Goal: Task Accomplishment & Management: Manage account settings

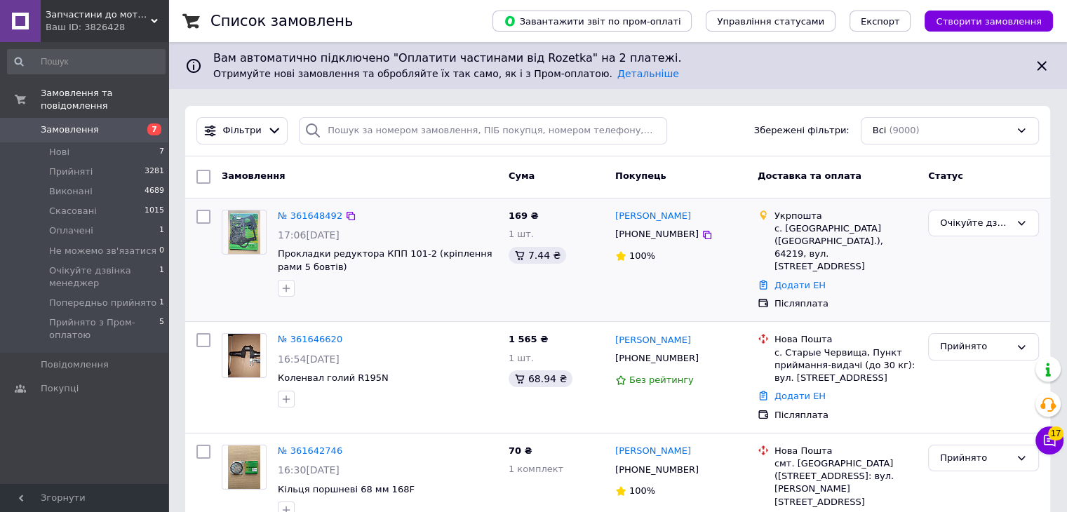
click at [250, 229] on img at bounding box center [244, 233] width 33 height 44
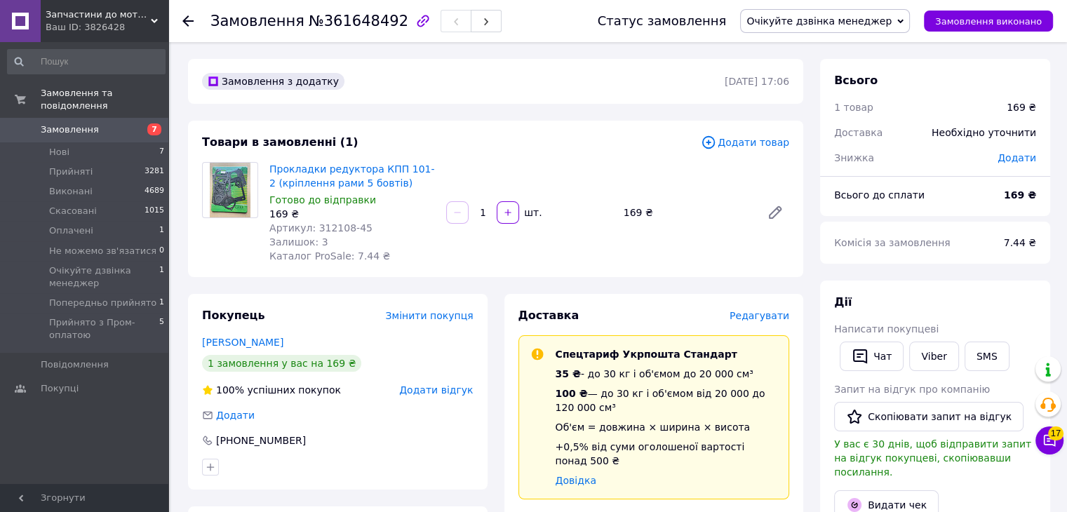
click at [820, 25] on span "Очікуйте дзвінка менеджер" at bounding box center [819, 20] width 145 height 11
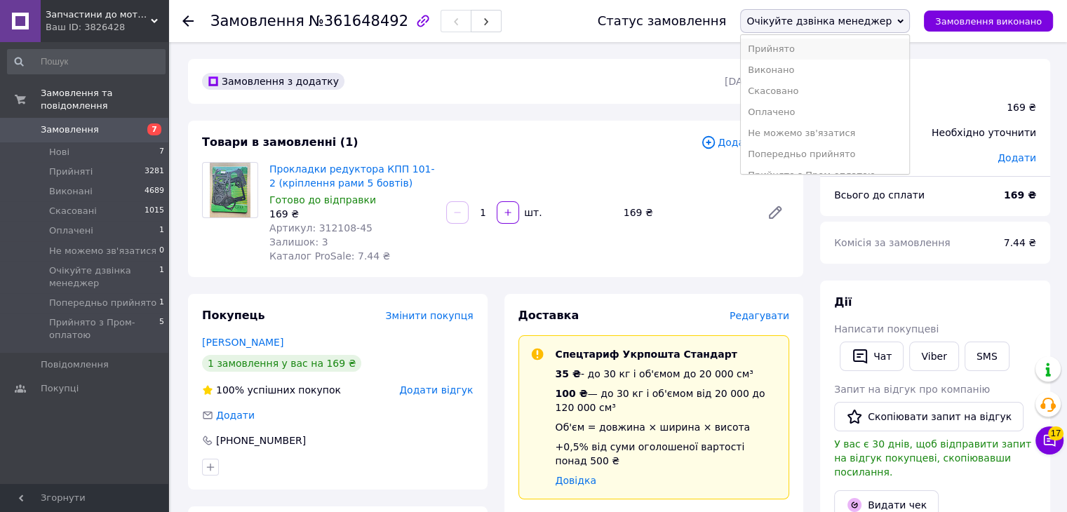
click at [822, 52] on li "Прийнято" at bounding box center [825, 49] width 168 height 21
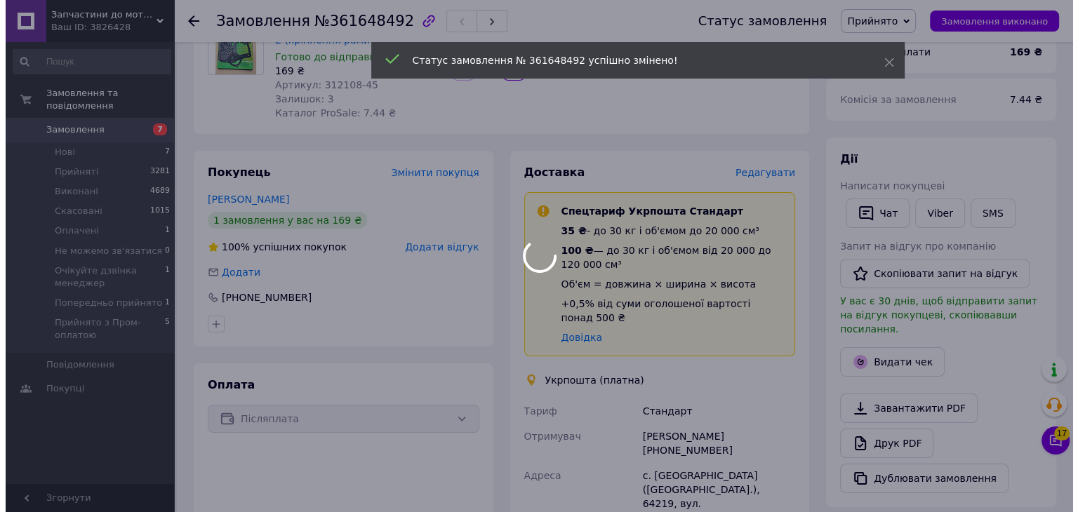
scroll to position [140, 0]
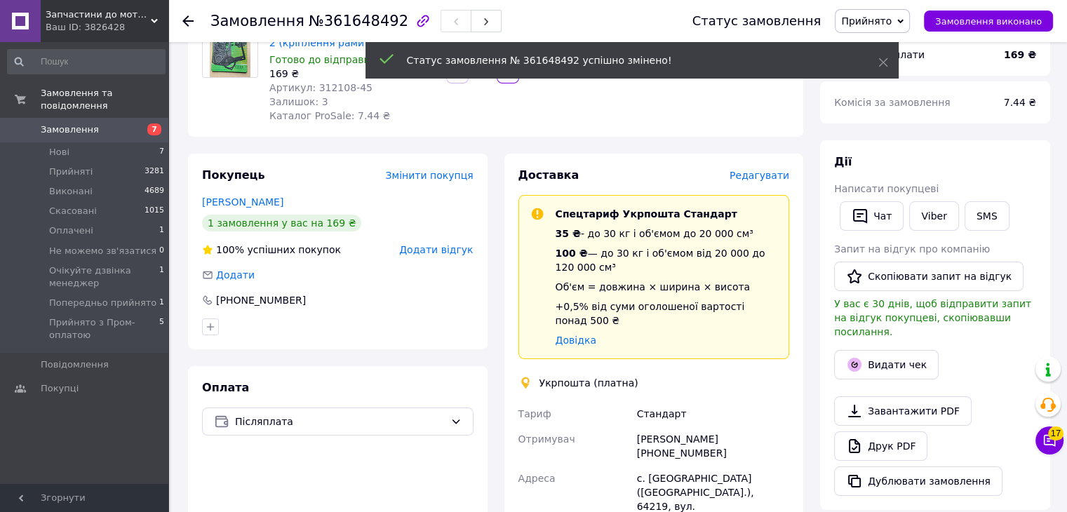
click at [777, 181] on span "Редагувати" at bounding box center [760, 175] width 60 height 11
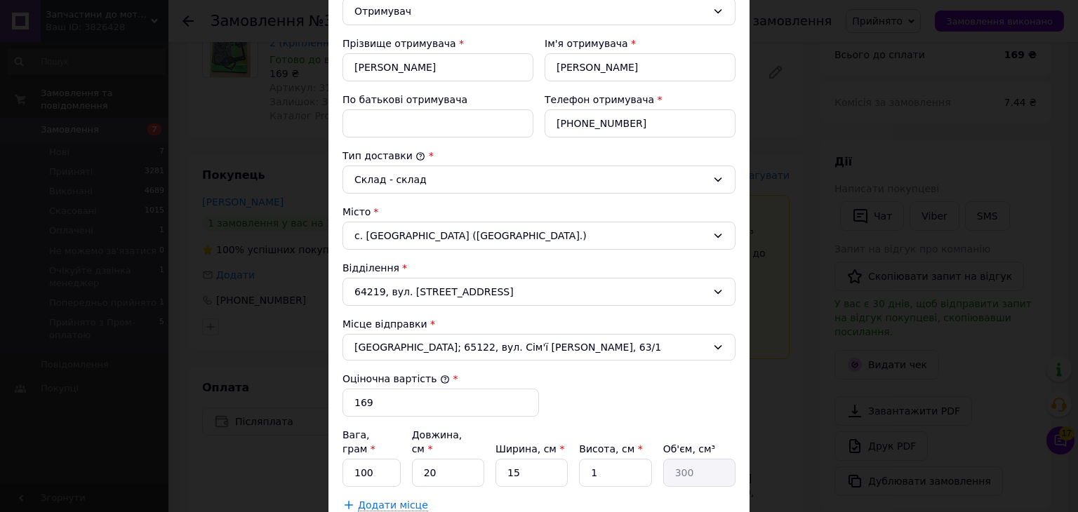
scroll to position [421, 0]
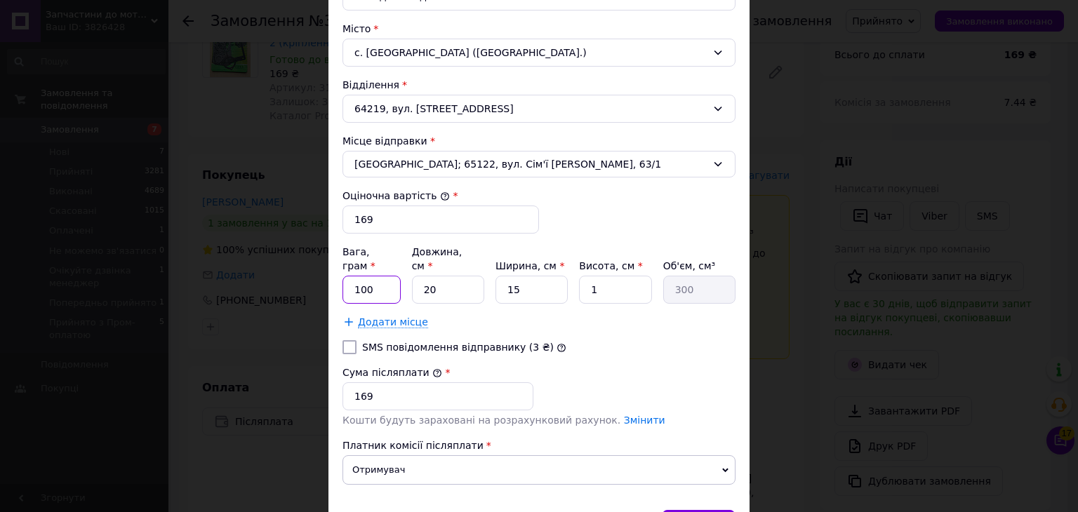
click at [398, 276] on input "100" at bounding box center [371, 290] width 58 height 28
type input "500"
click at [451, 276] on input "20" at bounding box center [448, 290] width 72 height 28
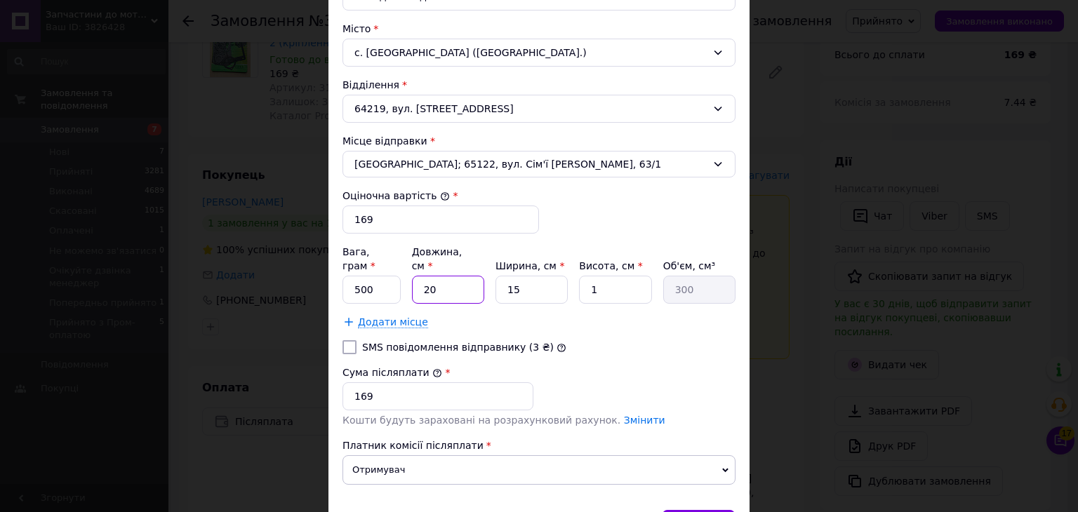
type input "1"
type input "15"
type input "10"
type input "150"
type input "10"
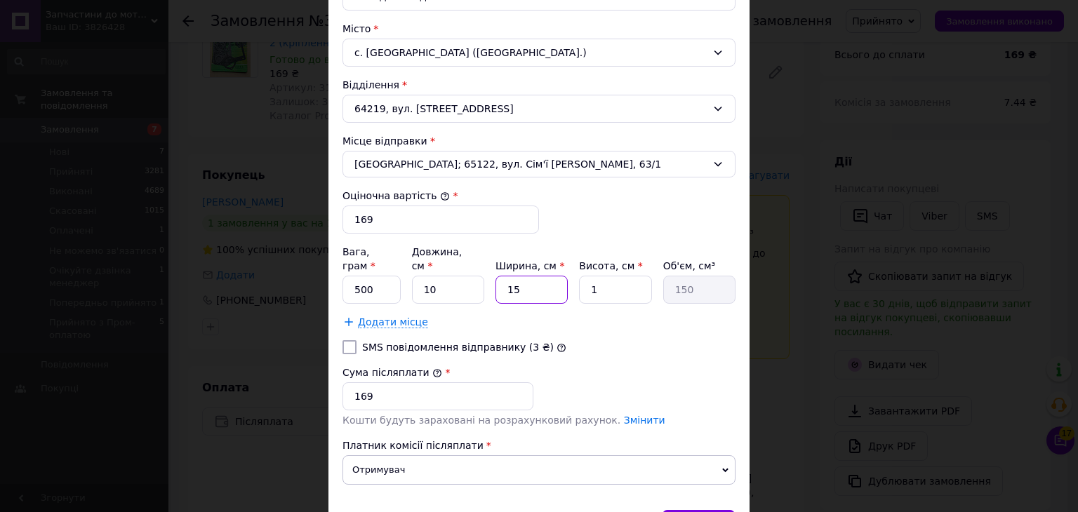
click at [522, 276] on input "15" at bounding box center [531, 290] width 72 height 28
type input "1"
type input "10"
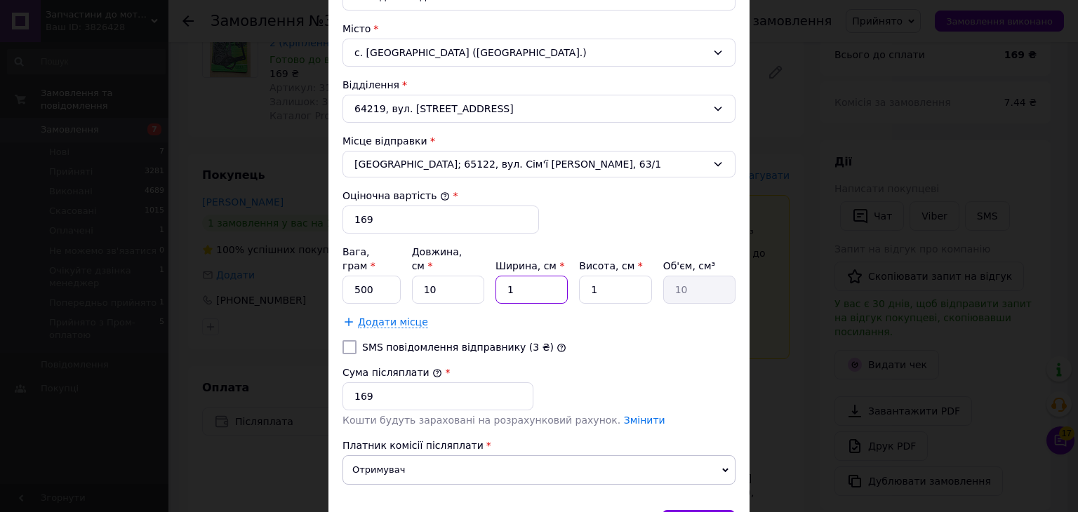
type input "100"
type input "10"
click at [603, 276] on input "1" at bounding box center [615, 290] width 72 height 28
type input "5"
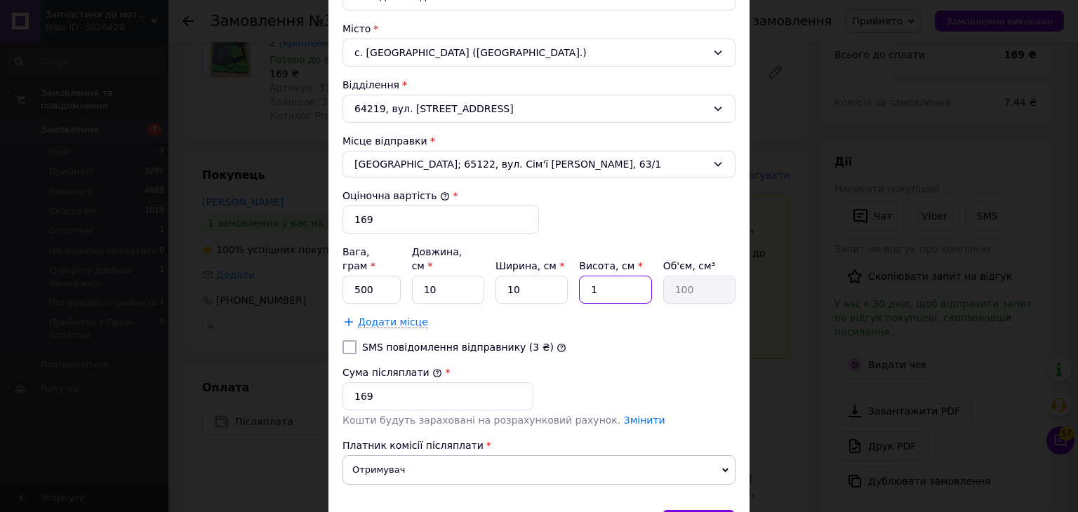
type input "500"
type input "5"
click at [674, 413] on div "Кошти будуть зараховані на розрахунковий рахунок. Змінити" at bounding box center [538, 420] width 393 height 14
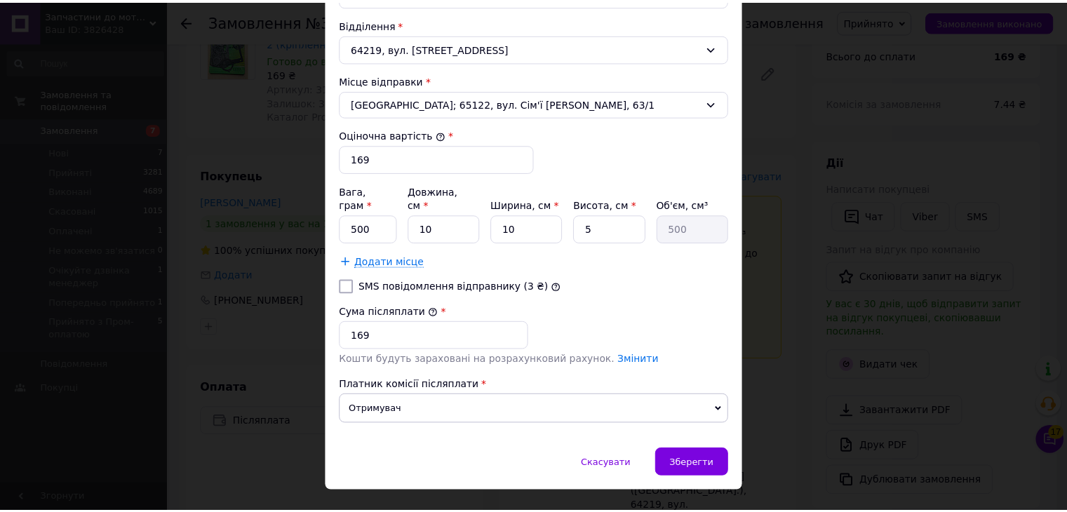
scroll to position [492, 0]
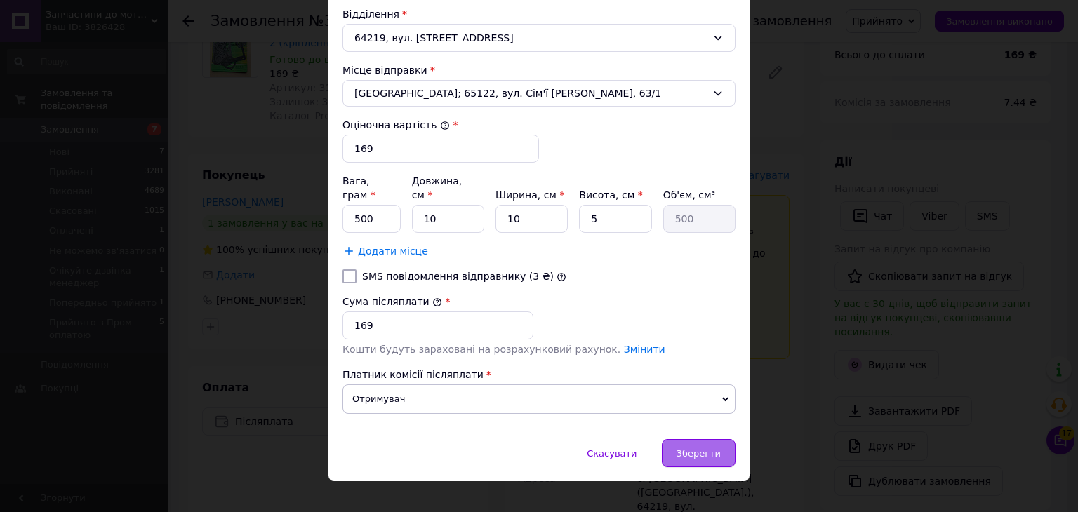
click at [695, 448] on span "Зберегти" at bounding box center [698, 453] width 44 height 11
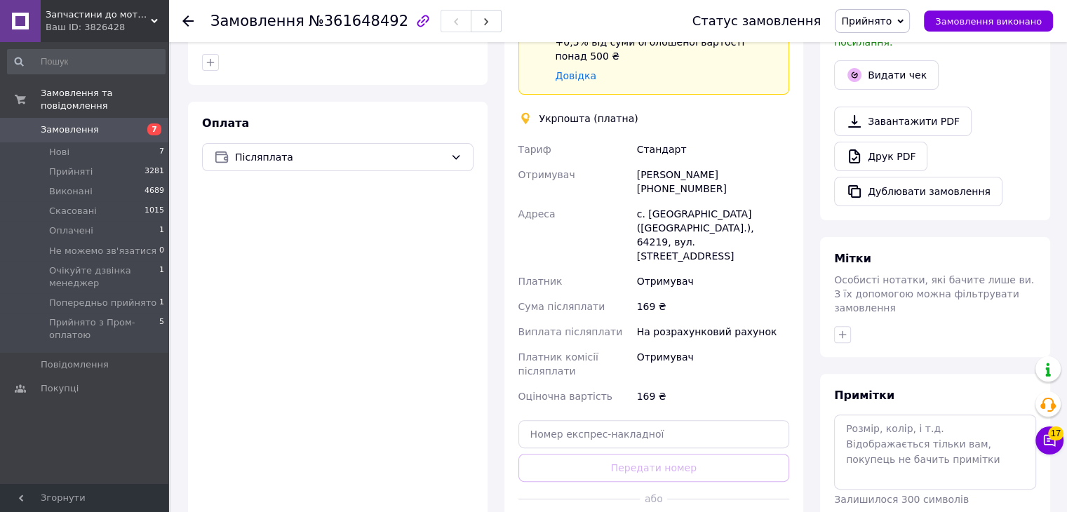
scroll to position [561, 0]
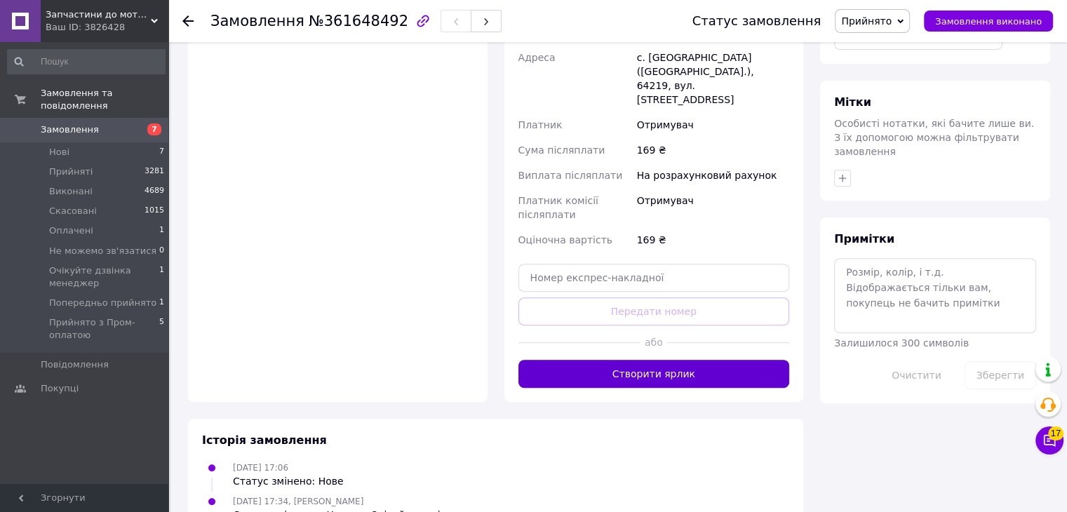
click at [638, 360] on button "Створити ярлик" at bounding box center [655, 374] width 272 height 28
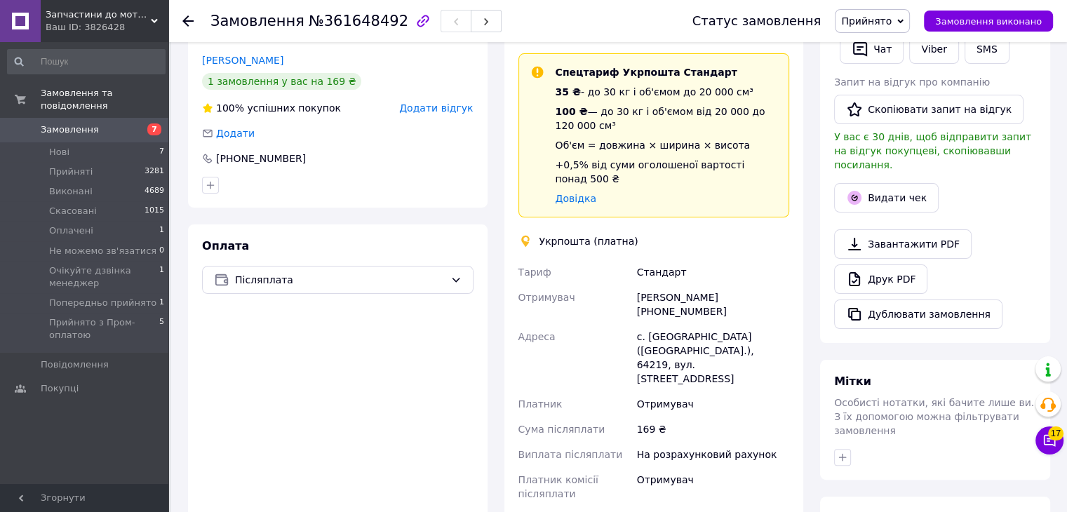
scroll to position [281, 0]
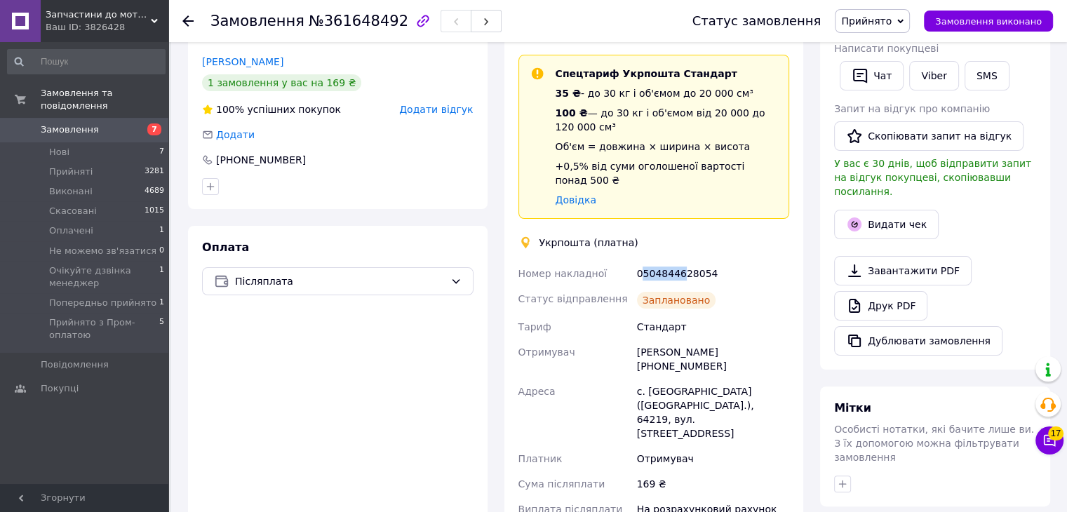
drag, startPoint x: 646, startPoint y: 255, endPoint x: 679, endPoint y: 256, distance: 33.0
click at [679, 261] on div "0504844628054" at bounding box center [713, 273] width 158 height 25
click at [640, 261] on div "0504844628054" at bounding box center [713, 273] width 158 height 25
drag, startPoint x: 634, startPoint y: 261, endPoint x: 713, endPoint y: 261, distance: 78.6
click at [712, 261] on div "0504844628054" at bounding box center [713, 273] width 158 height 25
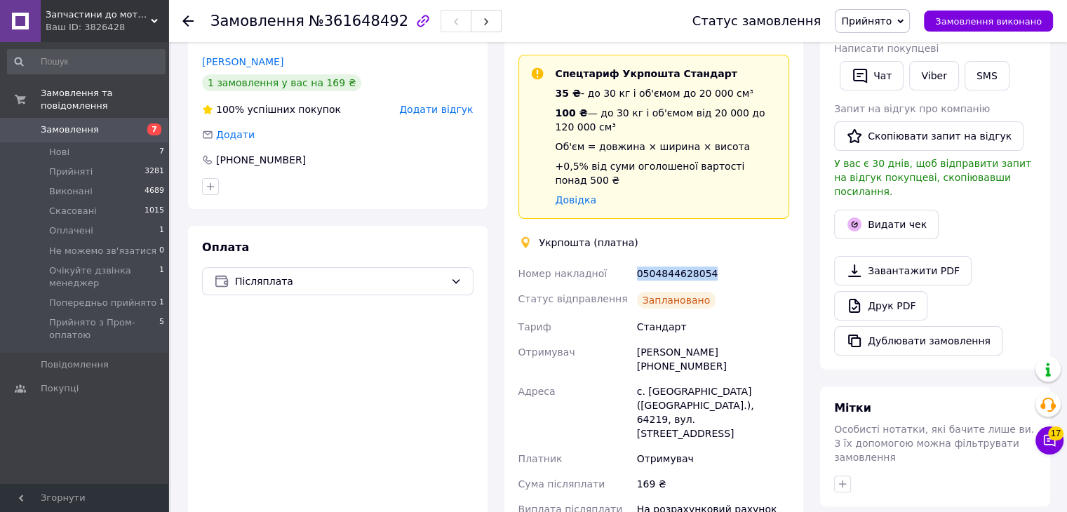
copy div "0504844628054"
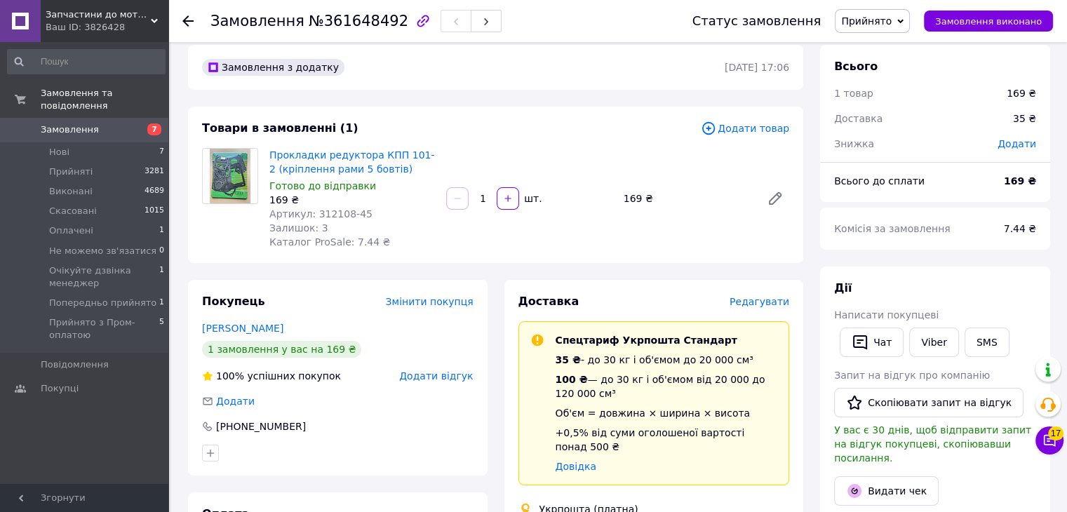
scroll to position [0, 0]
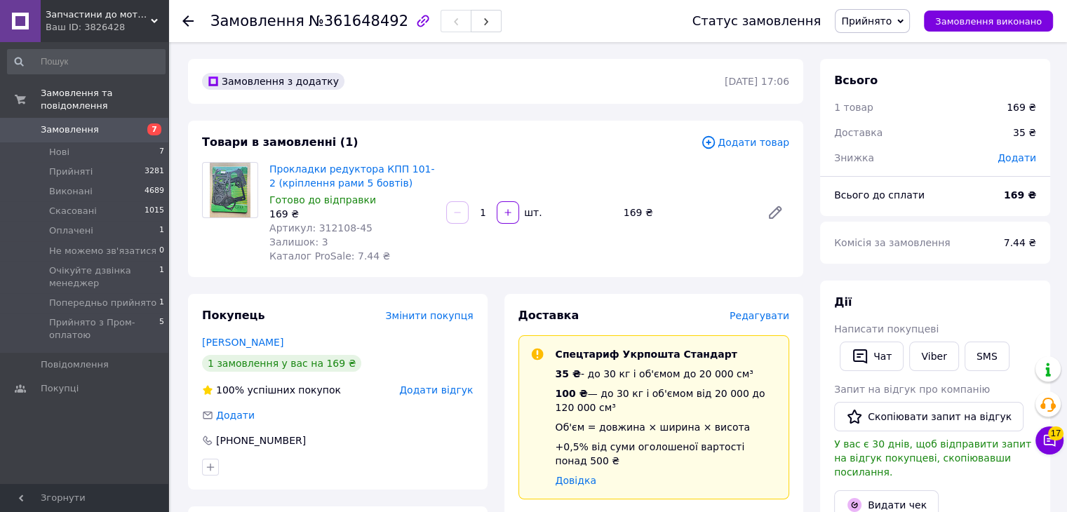
click at [249, 449] on div "Покупець Змінити покупця Изотов Александр 1 замовлення у вас на 169 ₴ 100% успі…" at bounding box center [338, 392] width 300 height 196
click at [278, 440] on div "[PHONE_NUMBER]" at bounding box center [261, 441] width 93 height 14
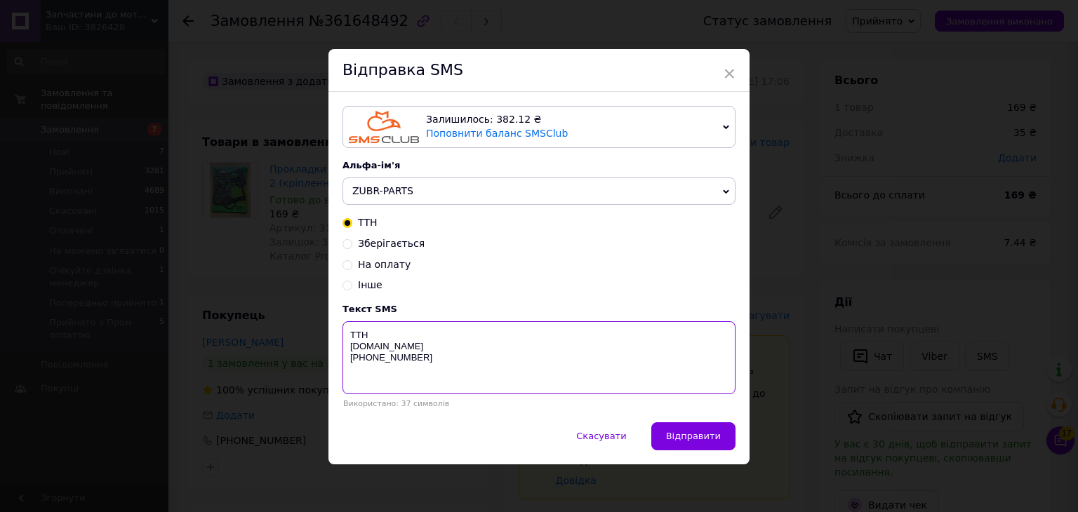
click at [440, 338] on textarea "ТТН Zubr-parts.com.ua 067-741-72-85" at bounding box center [538, 357] width 393 height 73
paste textarea "0504844628054"
type textarea "ТТН 0504844628054 Zubr-parts.com.ua 067-741-72-85"
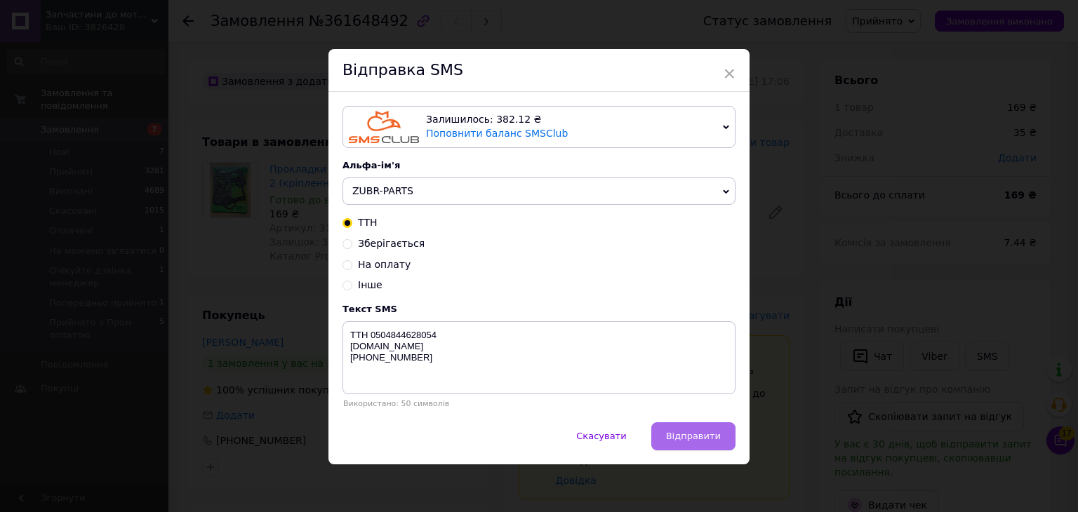
click at [700, 436] on span "Відправити" at bounding box center [693, 436] width 55 height 11
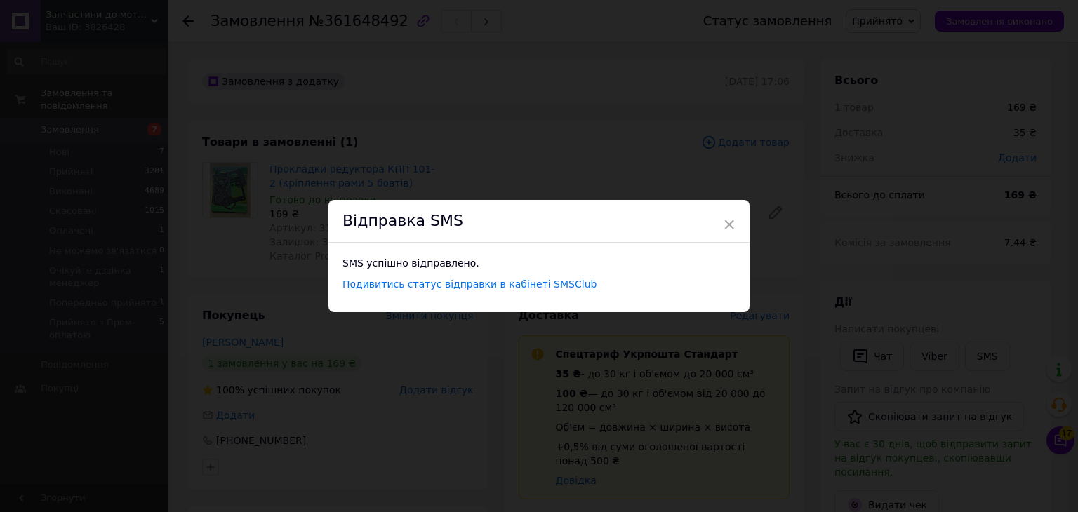
click at [473, 400] on div "× Відправка SMS SMS успішно відправлено. Подивитись статус відправки в кабінеті…" at bounding box center [539, 256] width 1078 height 512
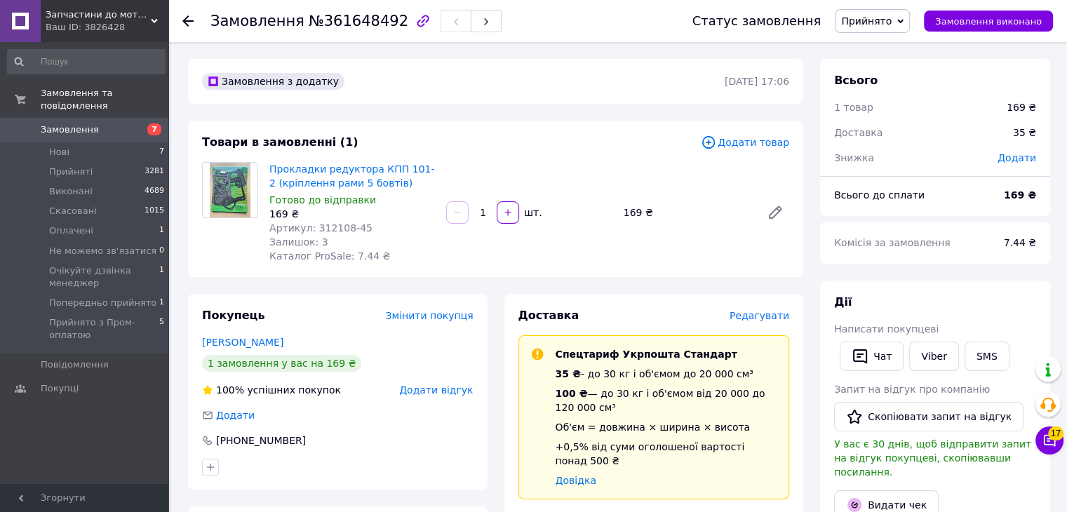
drag, startPoint x: 151, startPoint y: 114, endPoint x: 159, endPoint y: 115, distance: 7.8
click at [151, 123] on span "7" at bounding box center [154, 129] width 14 height 12
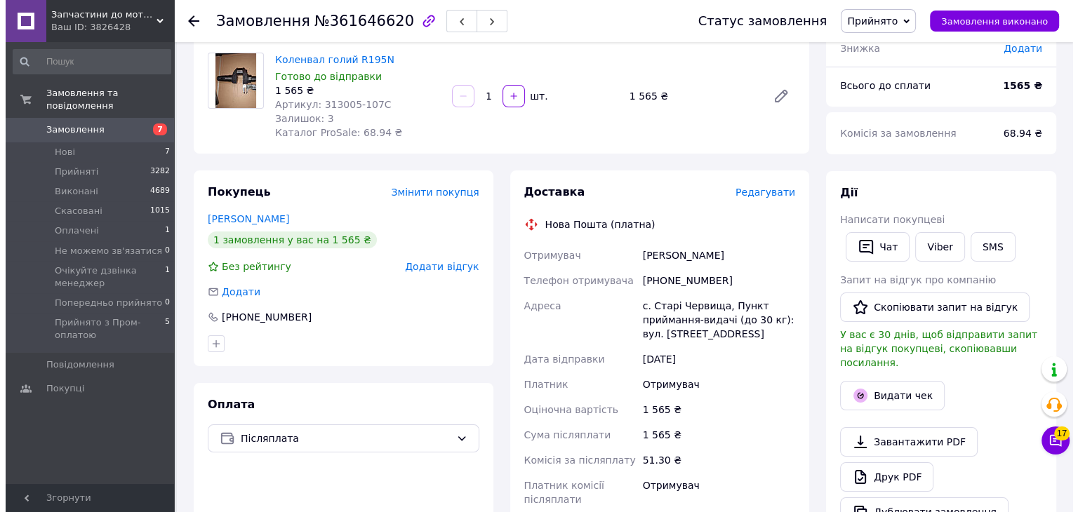
scroll to position [70, 0]
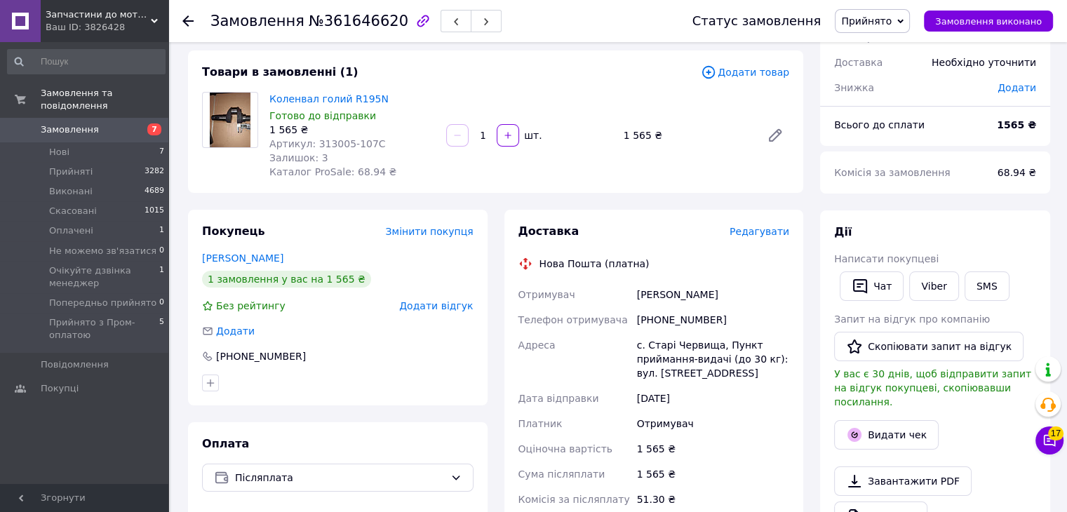
click at [769, 230] on span "Редагувати" at bounding box center [760, 231] width 60 height 11
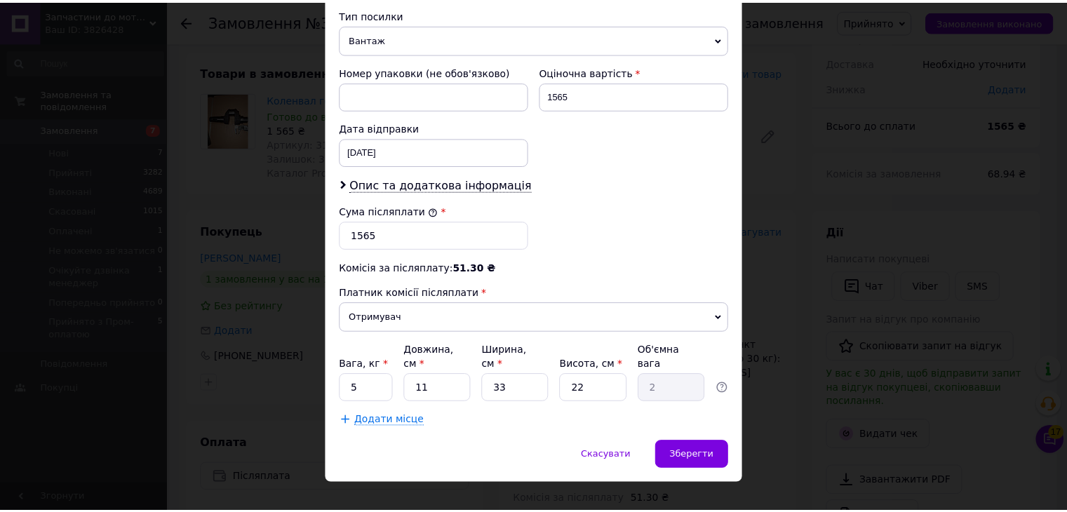
scroll to position [554, 0]
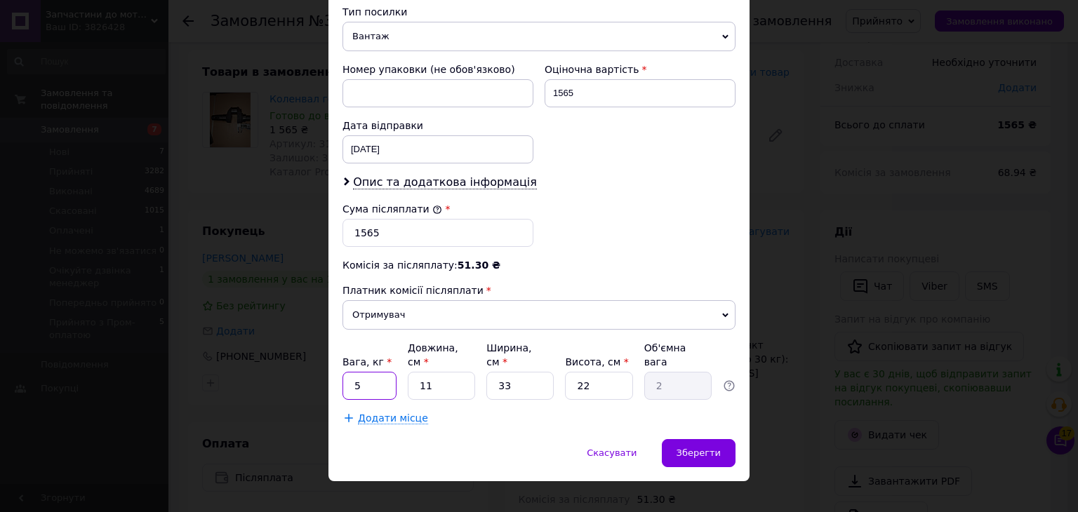
click at [367, 372] on input "5" at bounding box center [369, 386] width 54 height 28
type input "2"
click at [715, 441] on div "Зберегти" at bounding box center [699, 453] width 74 height 28
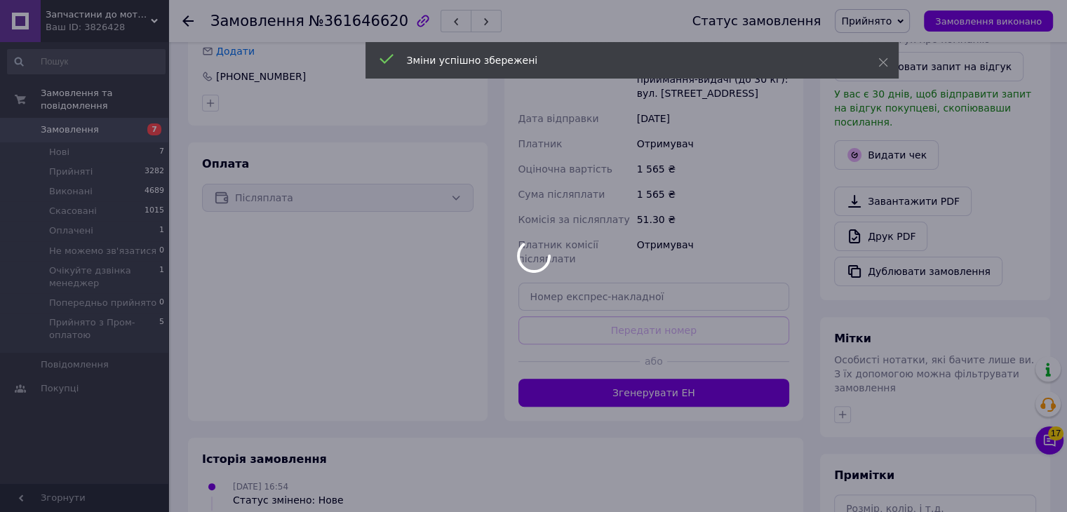
scroll to position [351, 0]
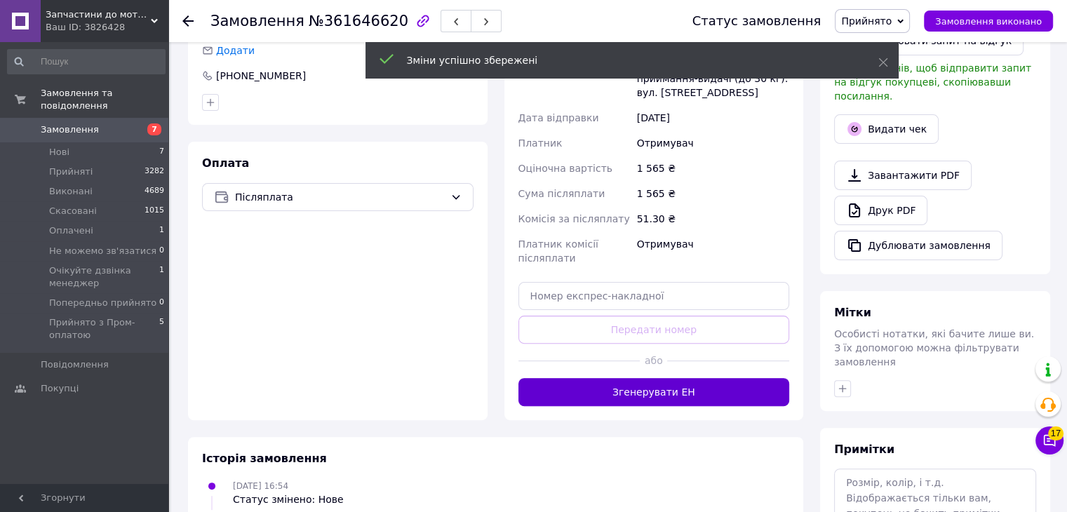
click at [676, 386] on button "Згенерувати ЕН" at bounding box center [655, 392] width 272 height 28
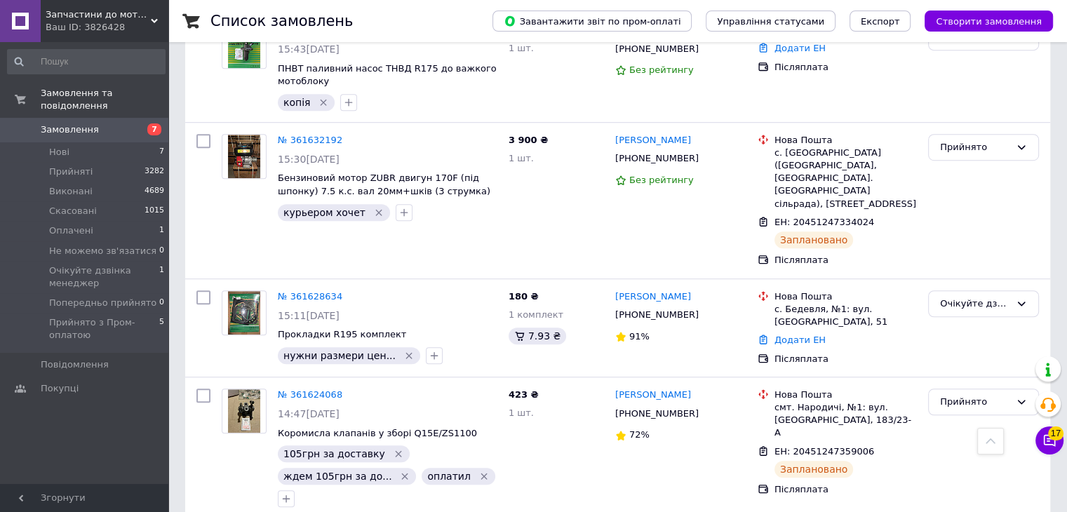
scroll to position [912, 0]
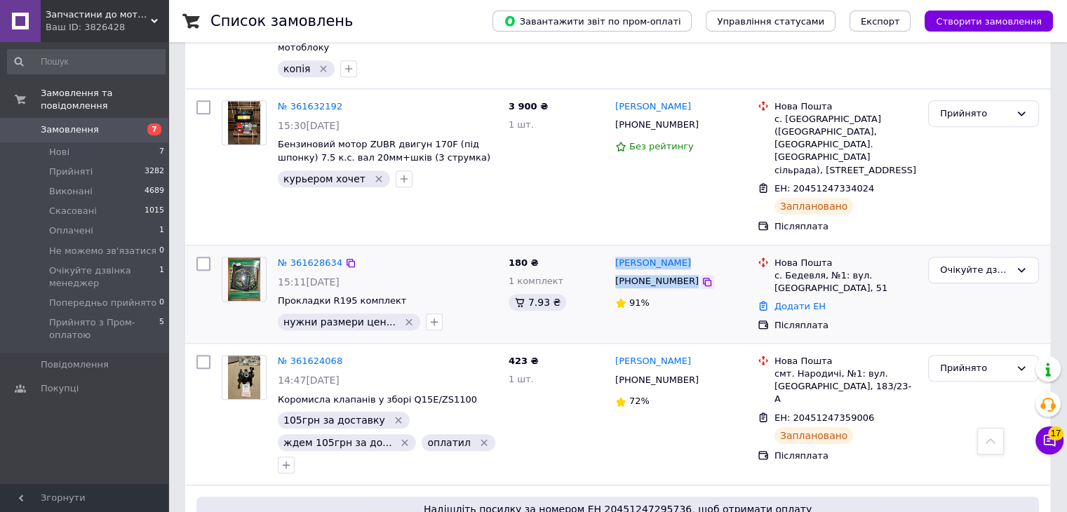
drag, startPoint x: 619, startPoint y: 185, endPoint x: 682, endPoint y: 211, distance: 68.3
click at [682, 251] on div "Виталий Ключкей +380974719047 91%" at bounding box center [681, 294] width 142 height 86
copy div "Виталий Ключкей +380974719047"
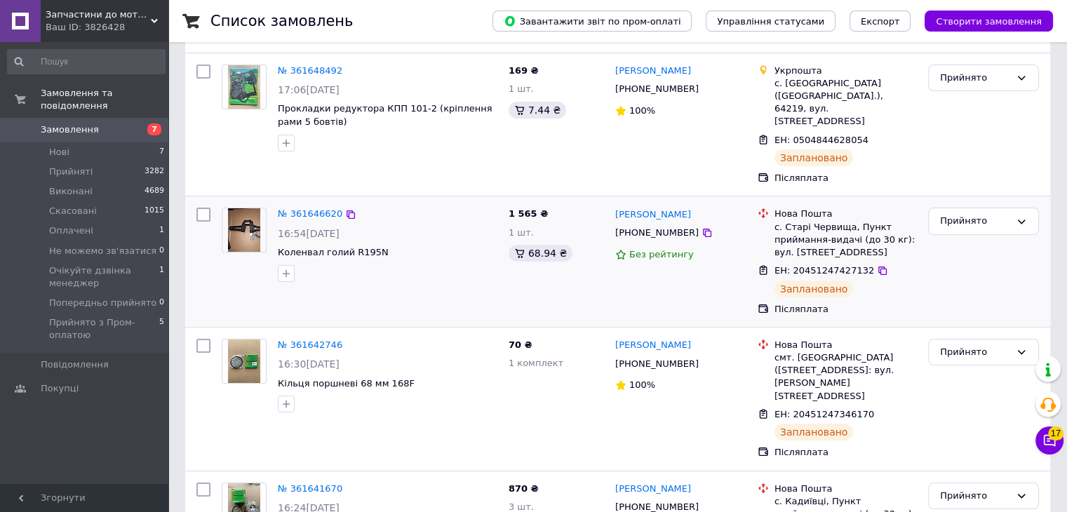
scroll to position [0, 0]
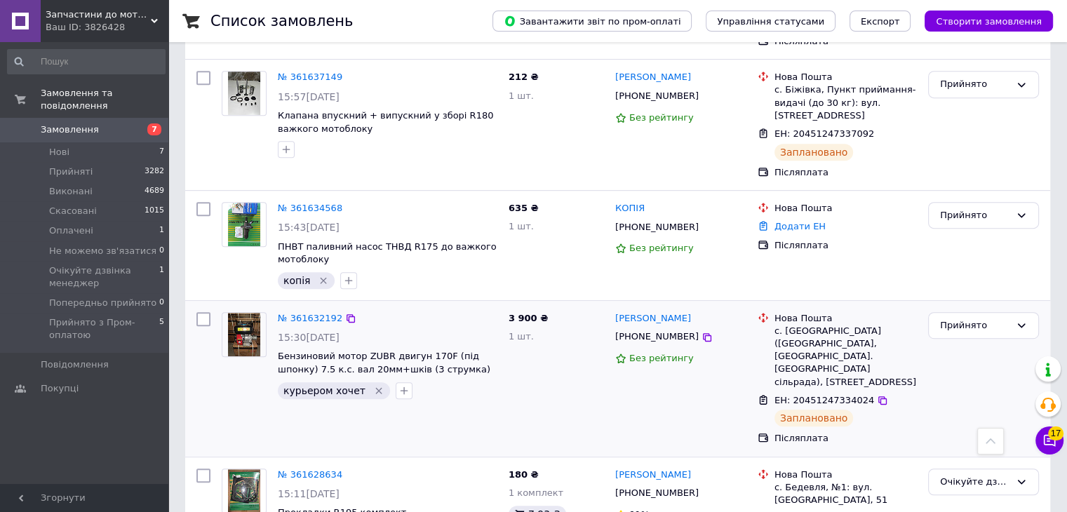
scroll to position [772, 0]
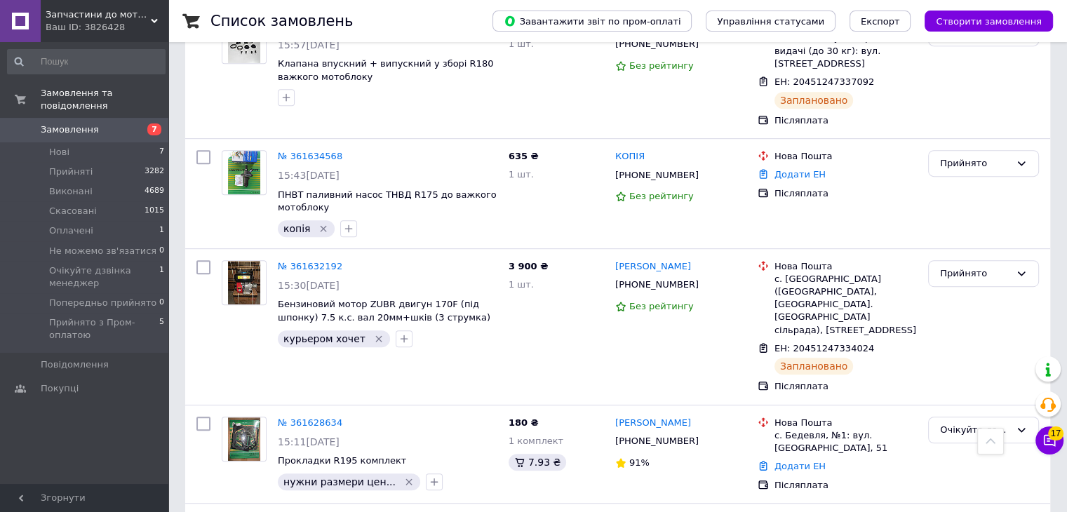
scroll to position [772, 0]
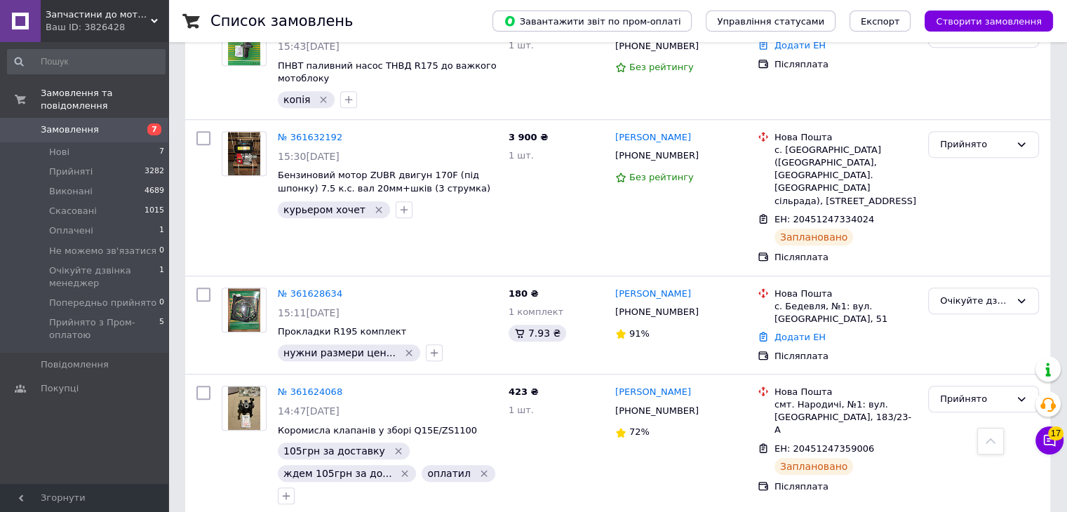
scroll to position [912, 0]
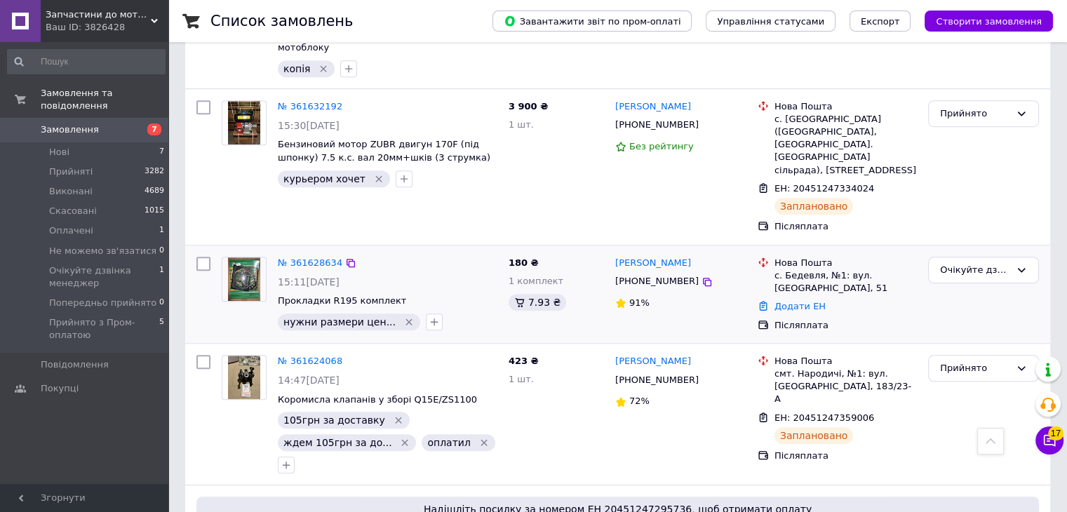
click at [625, 254] on div "Виталий Ключкей +380974719047 91%" at bounding box center [681, 294] width 142 height 86
drag, startPoint x: 997, startPoint y: 18, endPoint x: 997, endPoint y: 37, distance: 19.6
click at [997, 18] on span "Створити замовлення" at bounding box center [989, 21] width 106 height 11
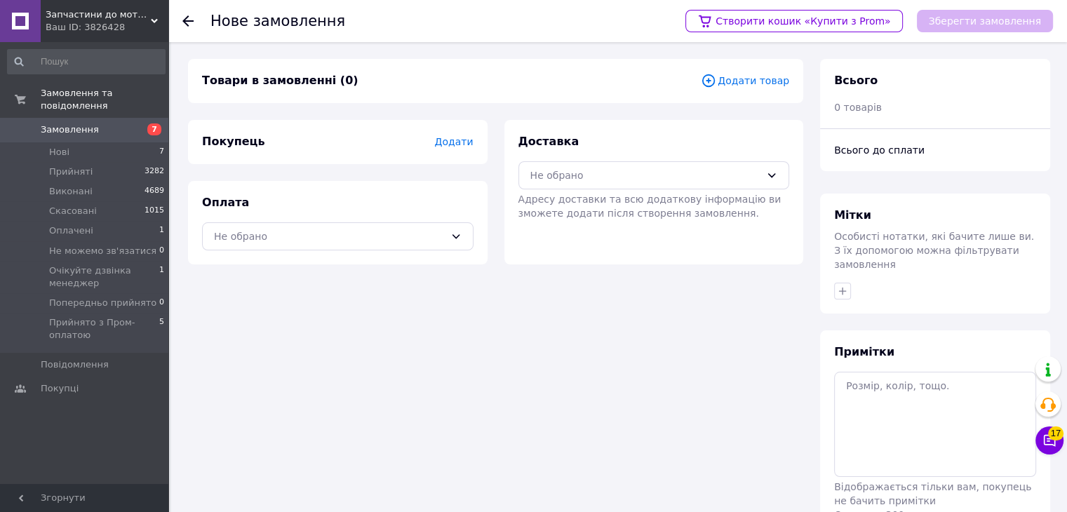
click at [716, 78] on icon at bounding box center [708, 80] width 15 height 15
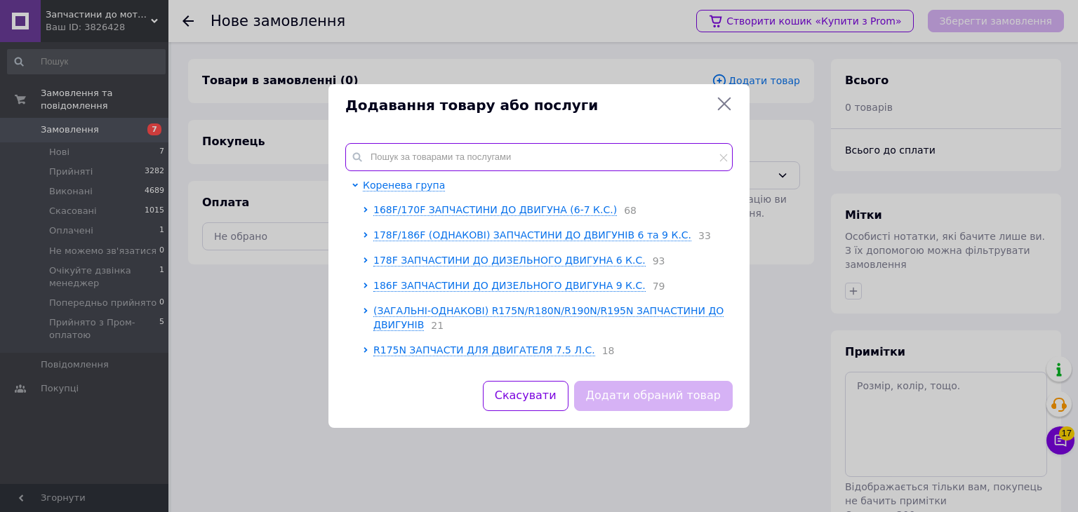
click at [594, 158] on input "text" at bounding box center [538, 157] width 387 height 28
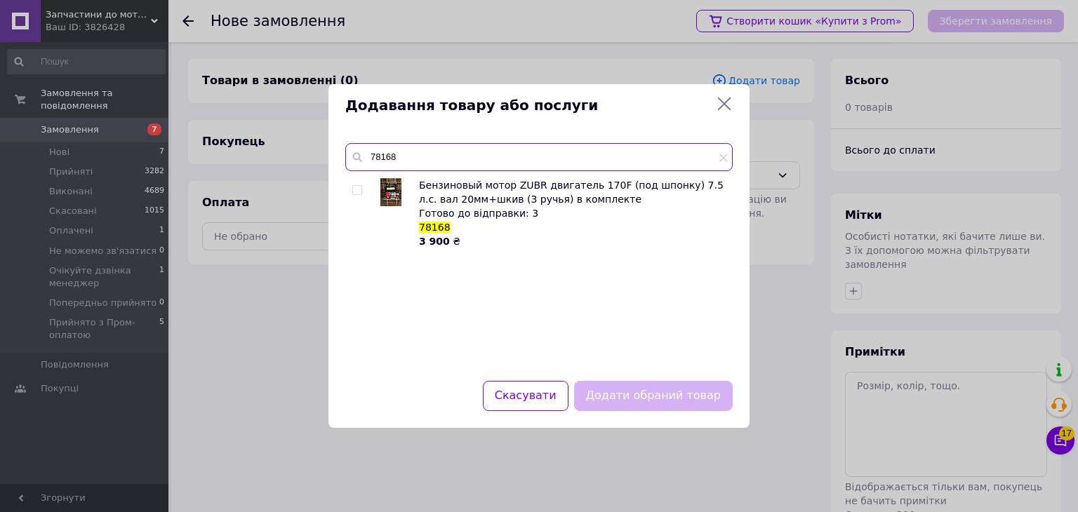
type input "78168"
click at [360, 183] on div at bounding box center [359, 213] width 14 height 70
drag, startPoint x: 355, startPoint y: 191, endPoint x: 642, endPoint y: 375, distance: 340.8
click at [364, 203] on div at bounding box center [359, 213] width 14 height 70
click at [356, 192] on input "checkbox" at bounding box center [356, 190] width 9 height 9
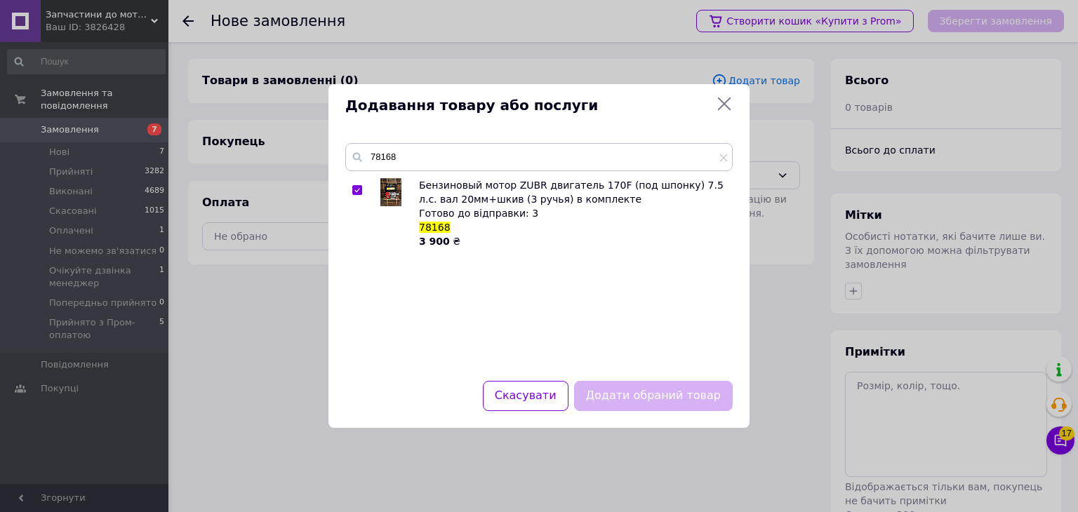
checkbox input "true"
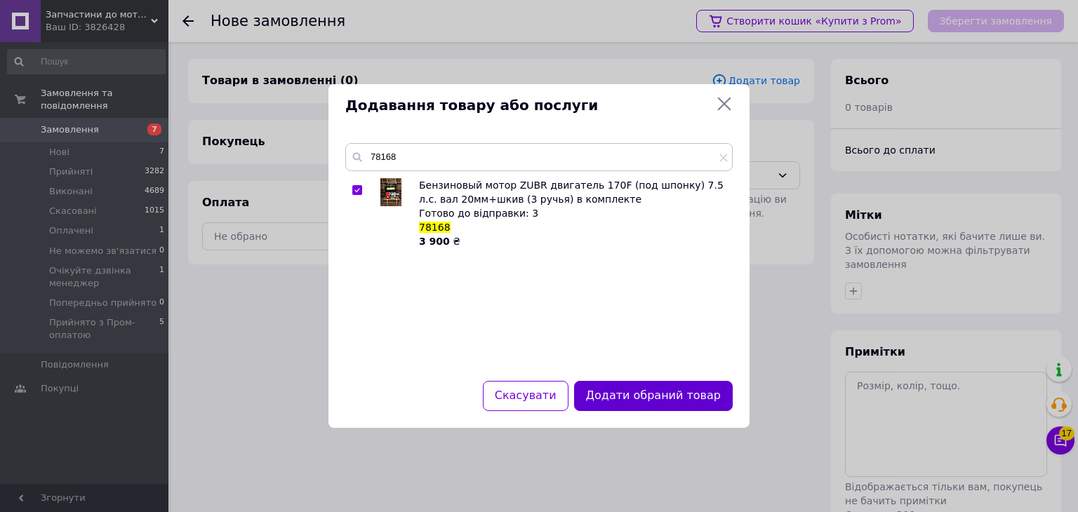
click at [639, 395] on button "Додати обраний товар" at bounding box center [653, 396] width 159 height 30
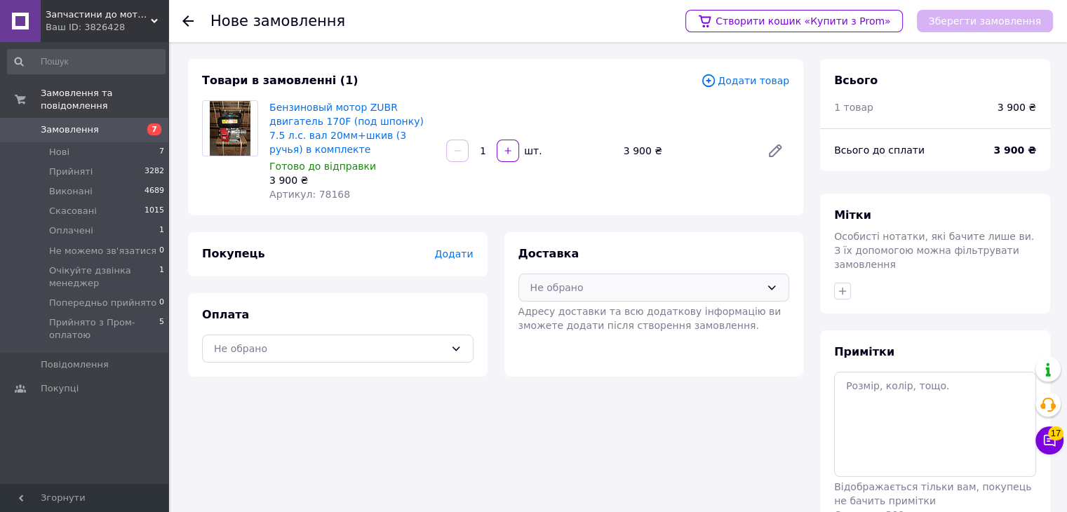
click at [646, 281] on div "Не обрано" at bounding box center [655, 288] width 272 height 28
click at [634, 311] on span "Нова Пошта (платна)" at bounding box center [665, 318] width 227 height 14
click at [361, 342] on div "Не обрано" at bounding box center [338, 349] width 272 height 28
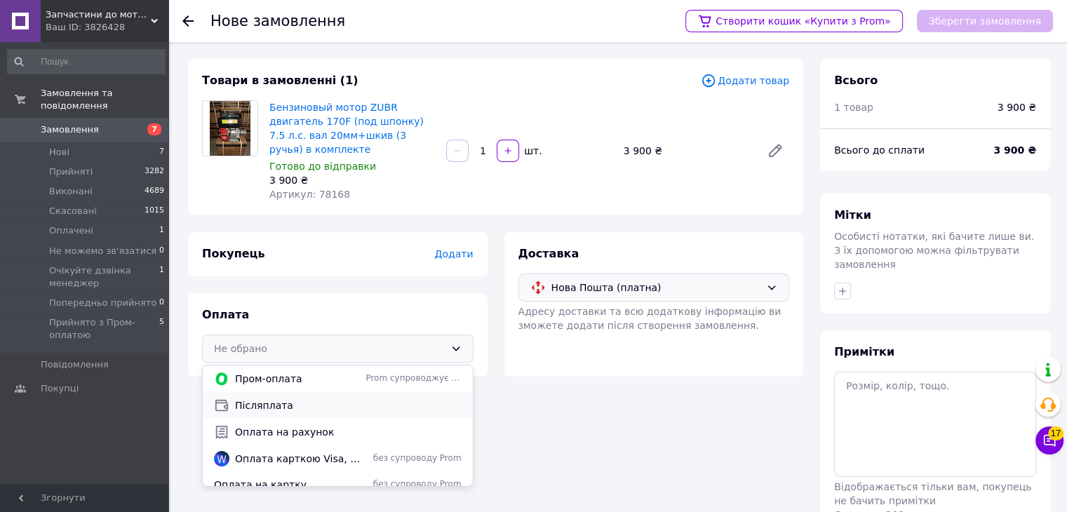
click at [345, 401] on div "Післяплата" at bounding box center [338, 405] width 270 height 27
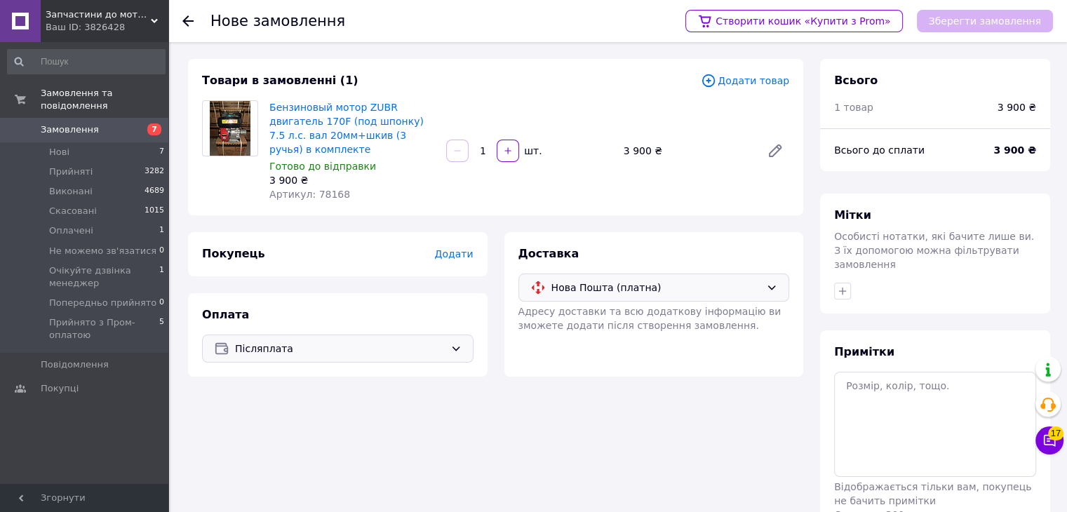
click at [473, 243] on div "Покупець Додати" at bounding box center [338, 254] width 300 height 44
click at [465, 248] on span "Додати" at bounding box center [453, 253] width 39 height 11
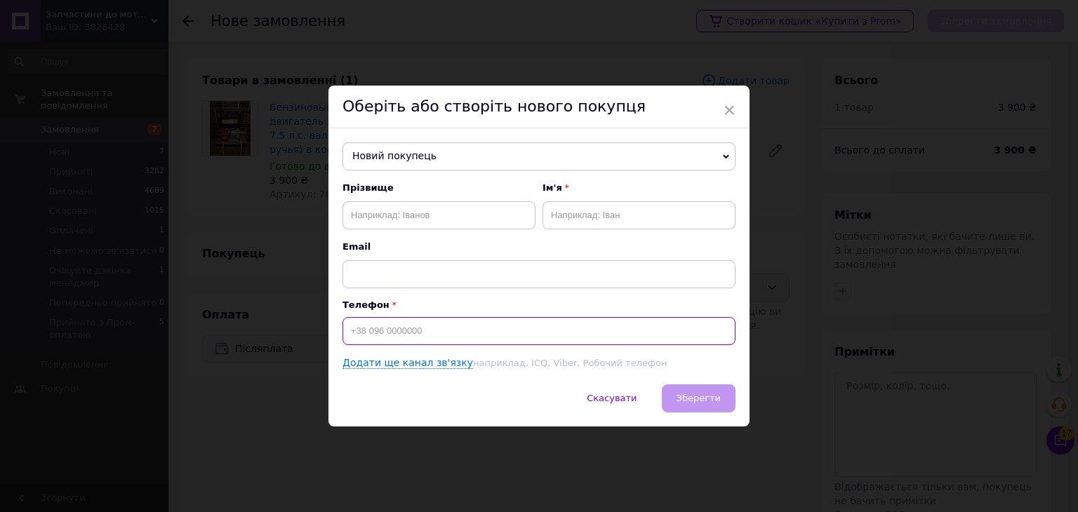
click at [446, 330] on input at bounding box center [538, 331] width 393 height 28
click at [385, 335] on input "[PHONE_NUMBER]" at bounding box center [538, 331] width 393 height 28
click at [378, 343] on input "[PHONE_NUMBER]" at bounding box center [538, 331] width 393 height 28
click at [386, 338] on input "[PHONE_NUMBER]" at bounding box center [538, 331] width 393 height 28
click at [388, 338] on input "[PHONE_NUMBER]" at bounding box center [538, 331] width 393 height 28
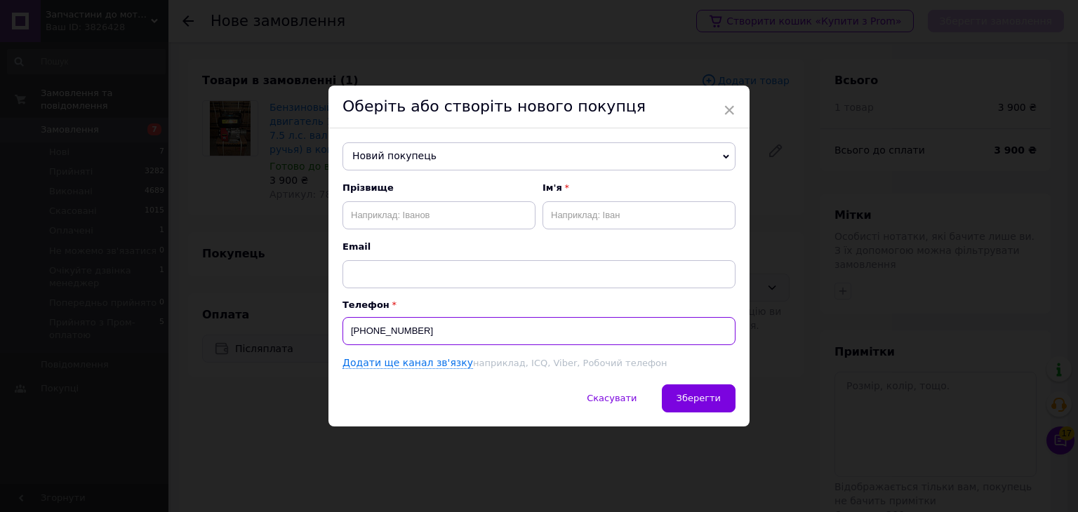
click at [396, 338] on input "[PHONE_NUMBER]" at bounding box center [538, 331] width 393 height 28
click at [397, 338] on input "[PHONE_NUMBER]" at bounding box center [538, 331] width 393 height 28
type input "[PHONE_NUMBER]"
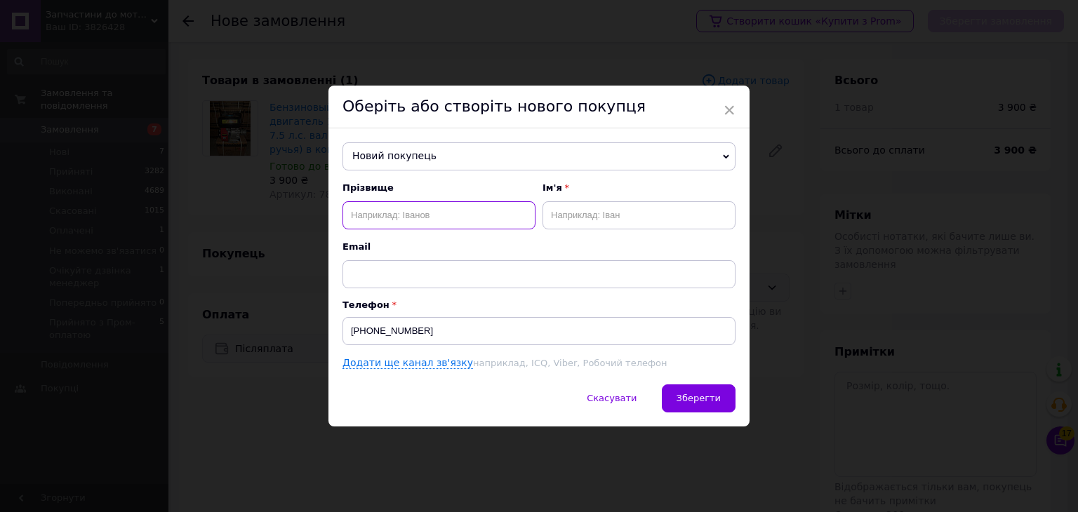
click at [414, 209] on input "text" at bounding box center [438, 215] width 193 height 28
click at [422, 220] on input "text" at bounding box center [438, 215] width 193 height 28
type input "Гомонюк"
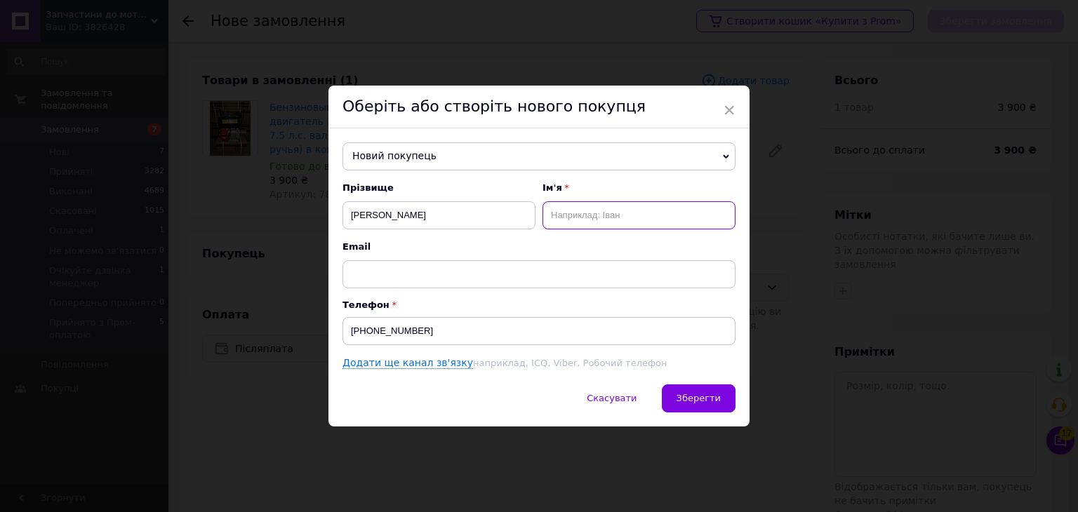
click at [559, 218] on input "text" at bounding box center [638, 215] width 193 height 28
type input "Олег"
click at [711, 394] on span "Зберегти" at bounding box center [698, 398] width 44 height 11
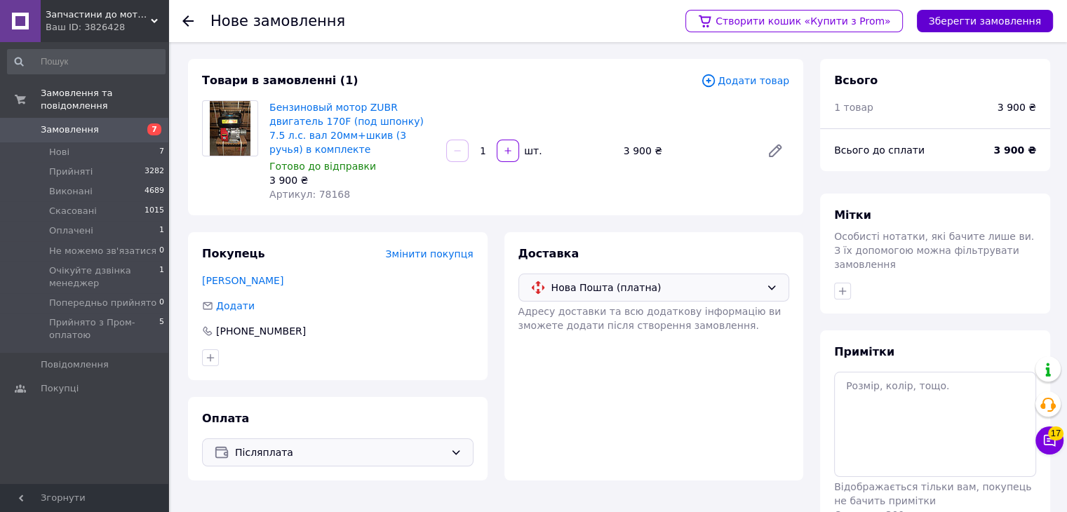
click at [966, 21] on button "Зберегти замовлення" at bounding box center [985, 21] width 136 height 22
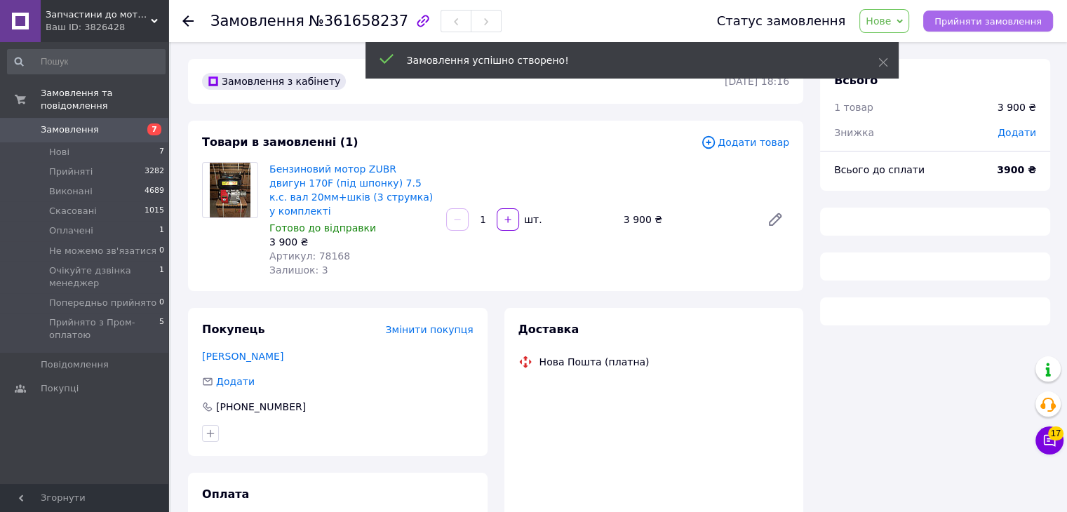
click at [1000, 24] on span "Прийняти замовлення" at bounding box center [988, 21] width 107 height 11
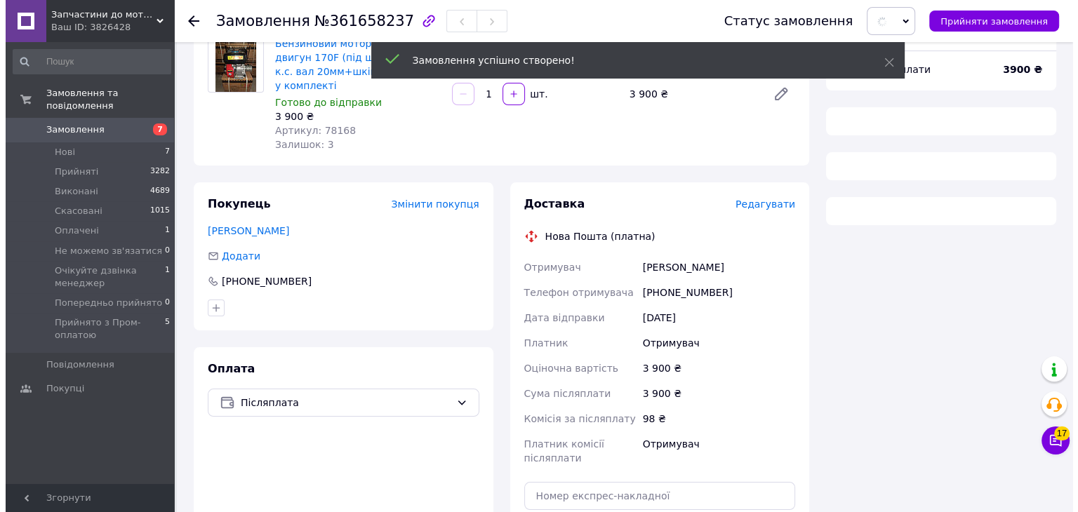
scroll to position [140, 0]
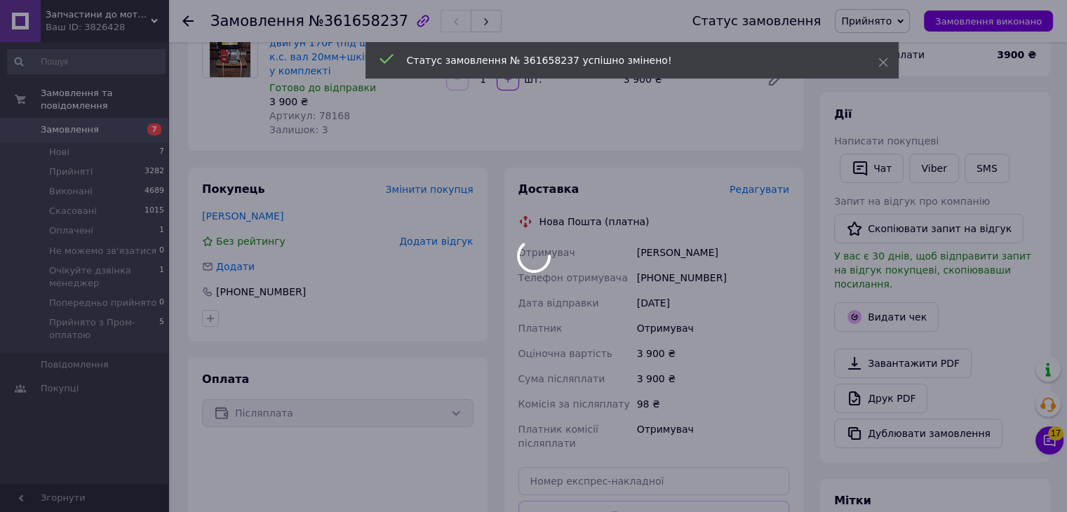
click at [756, 176] on div at bounding box center [533, 256] width 1067 height 512
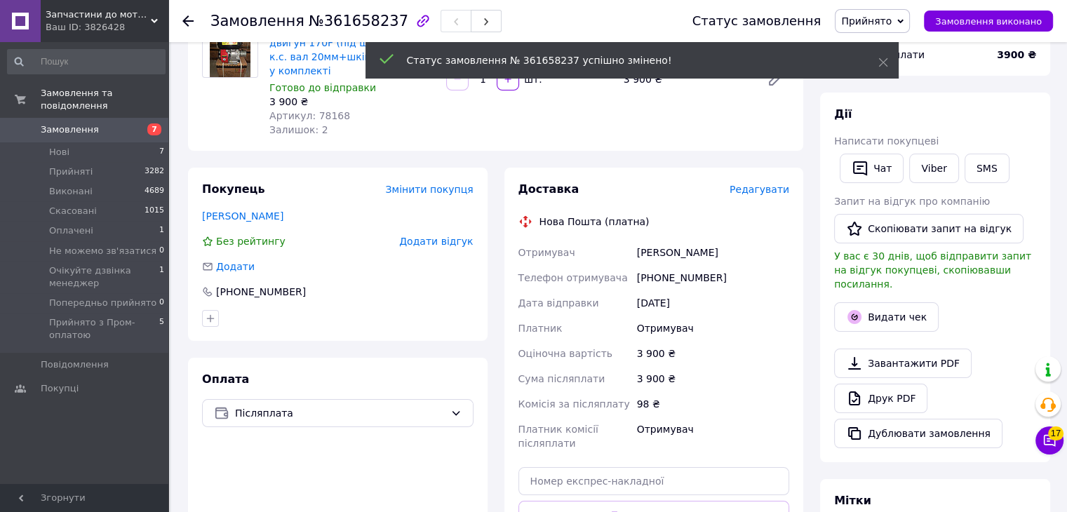
click at [758, 184] on span "Редагувати" at bounding box center [760, 189] width 60 height 11
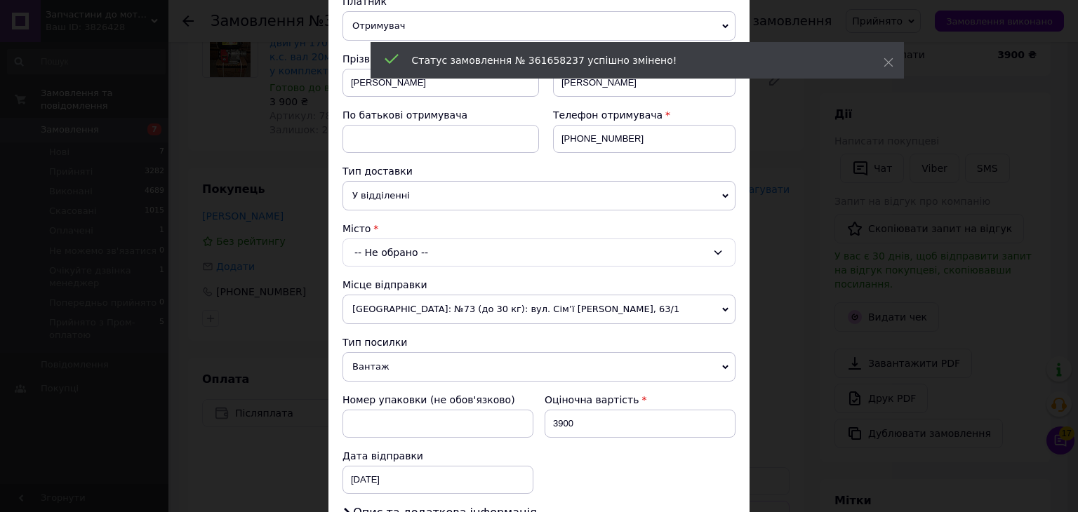
scroll to position [211, 0]
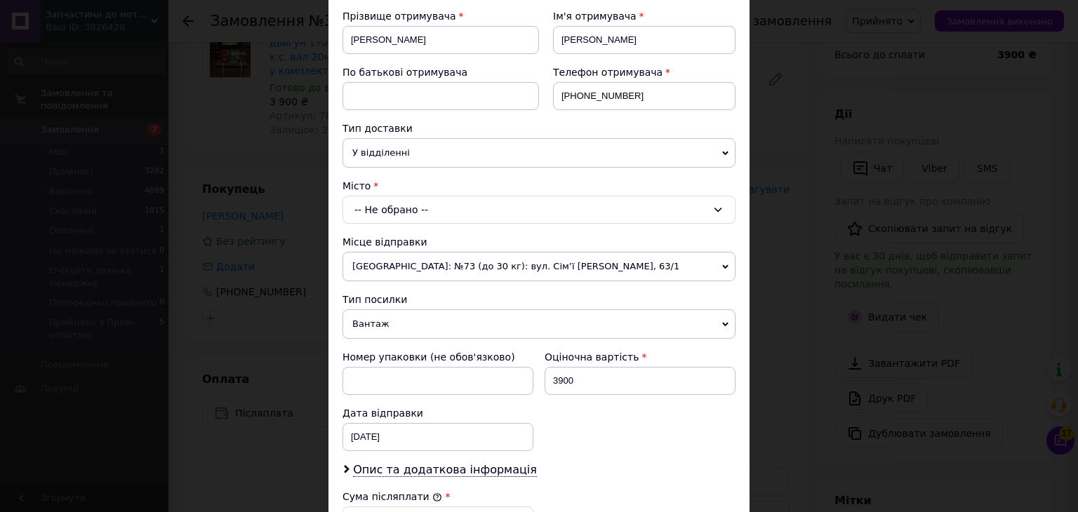
click at [443, 215] on div "-- Не обрано --" at bounding box center [538, 210] width 393 height 28
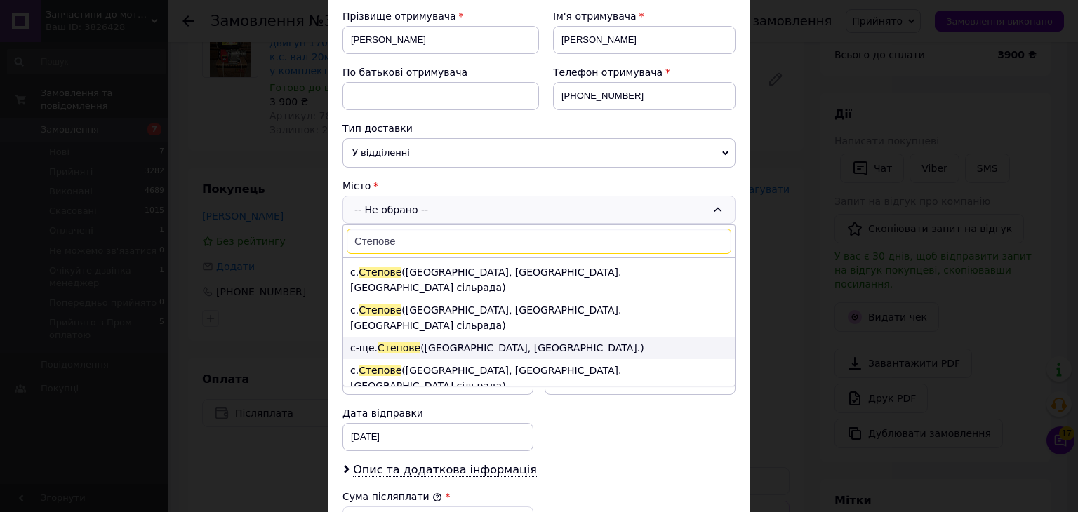
scroll to position [70, 0]
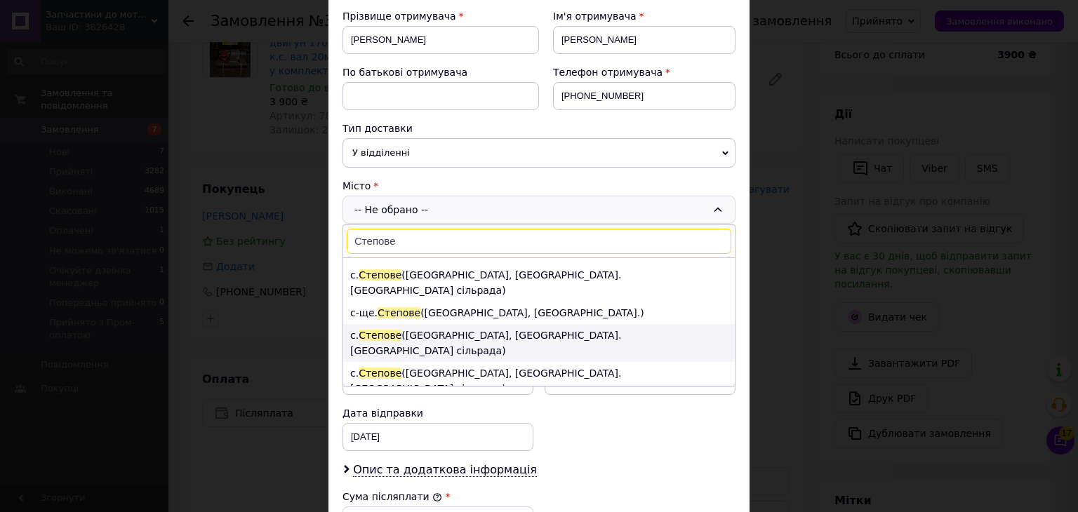
type input "Степове"
click at [528, 324] on li "с. Степове (Миколаївська обл., Миколаївський р-н. Степівська сільрада)" at bounding box center [539, 343] width 392 height 38
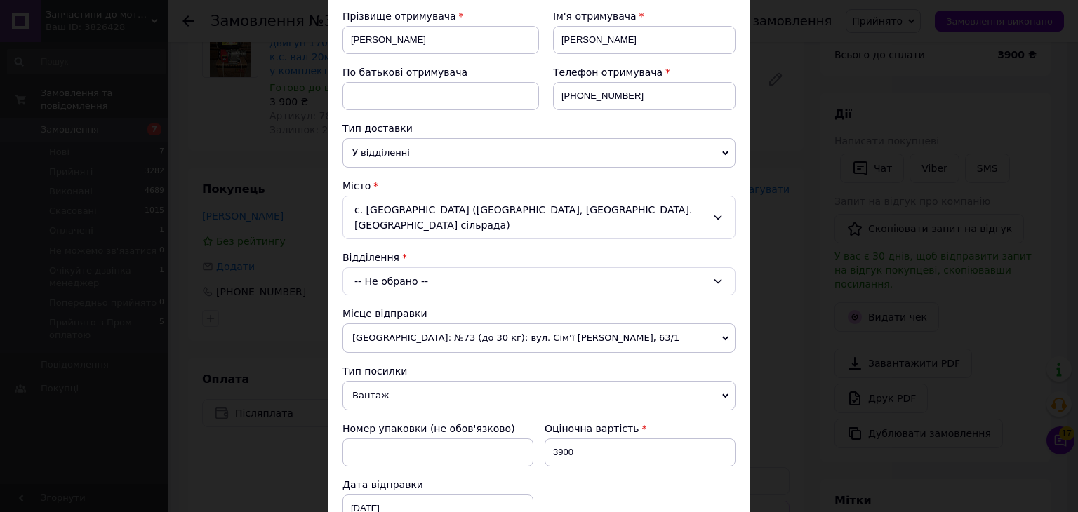
click at [502, 267] on div "-- Не обрано --" at bounding box center [538, 281] width 393 height 28
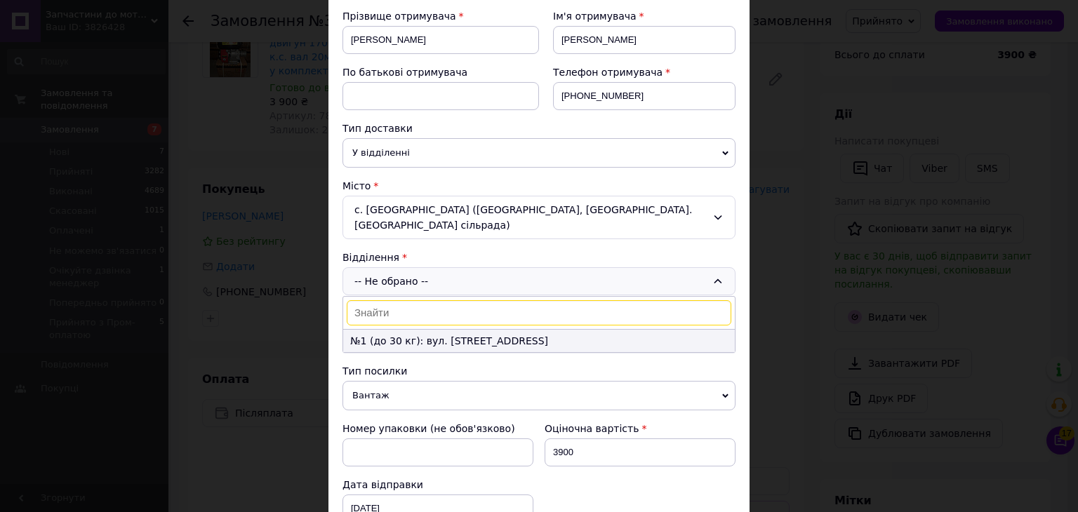
click at [506, 330] on li "№1 (до 30 кг): вул. Набережна, 1а" at bounding box center [539, 341] width 392 height 22
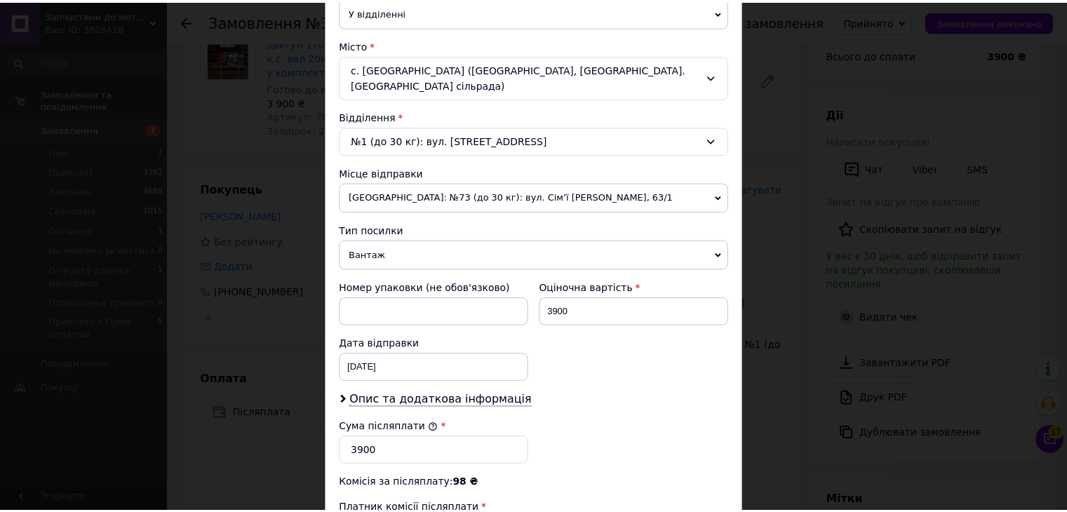
scroll to position [554, 0]
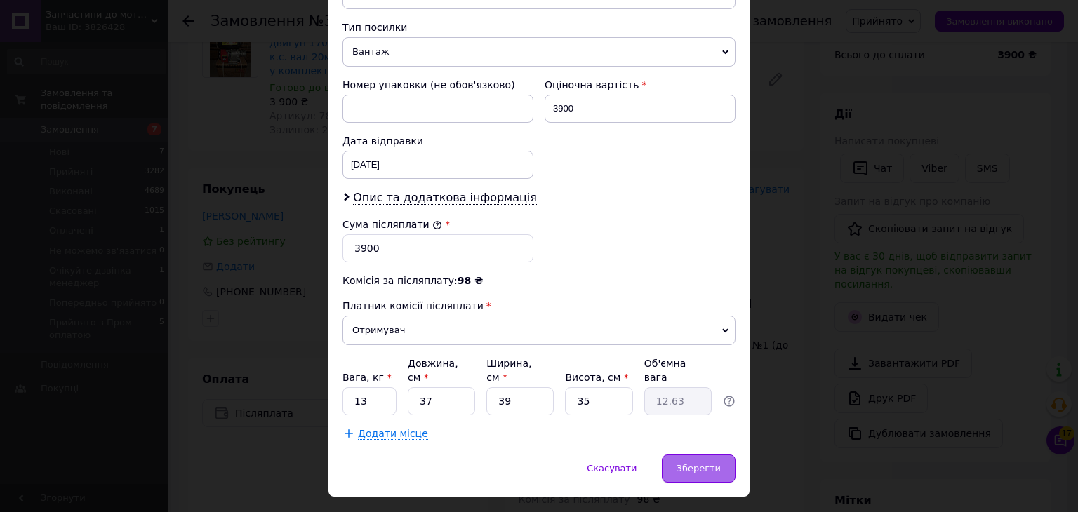
click at [689, 463] on span "Зберегти" at bounding box center [698, 468] width 44 height 11
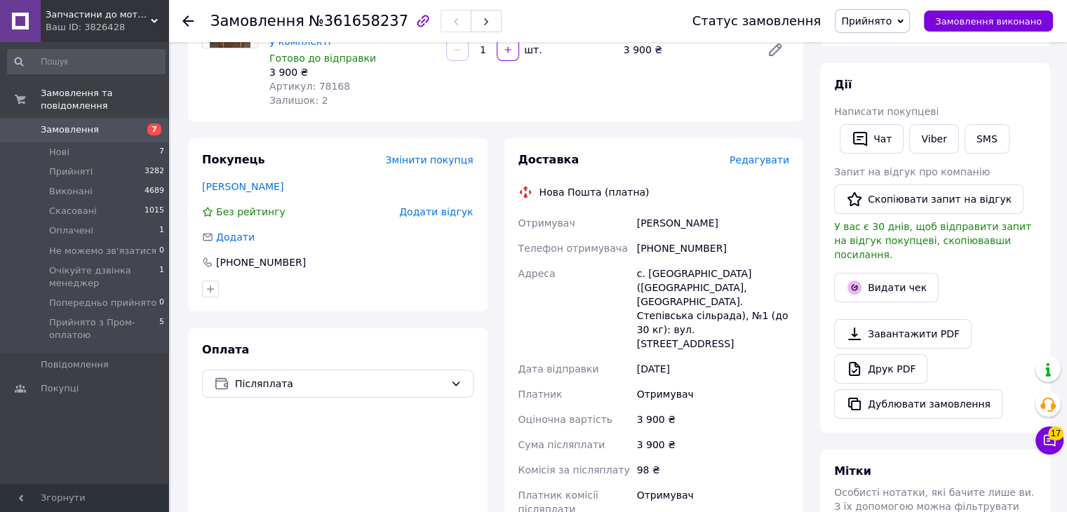
scroll to position [421, 0]
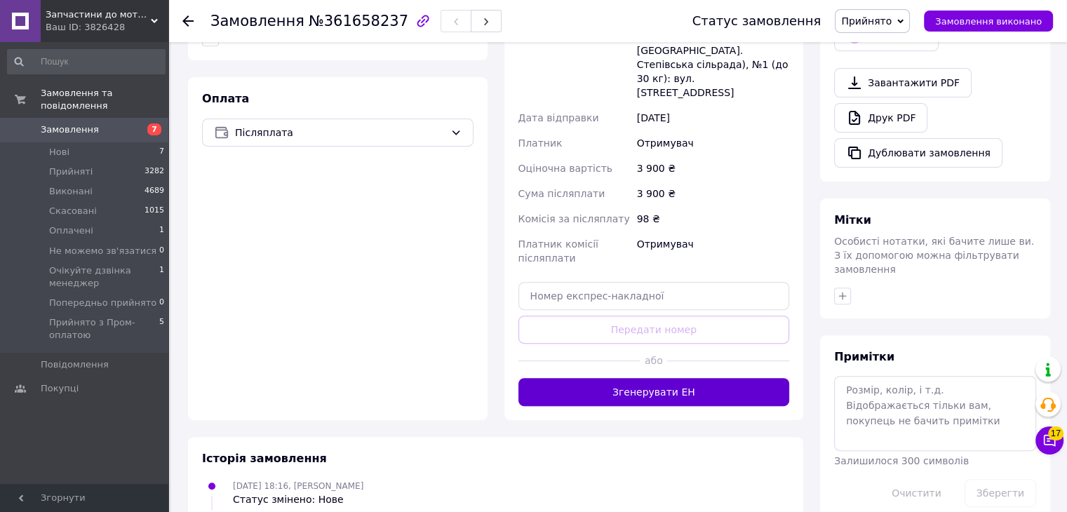
click at [589, 378] on button "Згенерувати ЕН" at bounding box center [655, 392] width 272 height 28
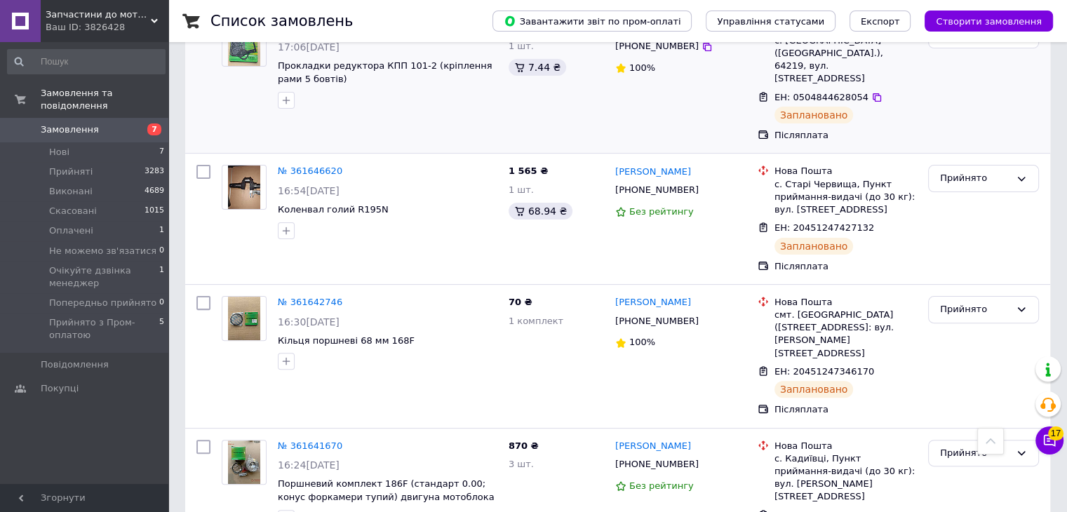
scroll to position [561, 0]
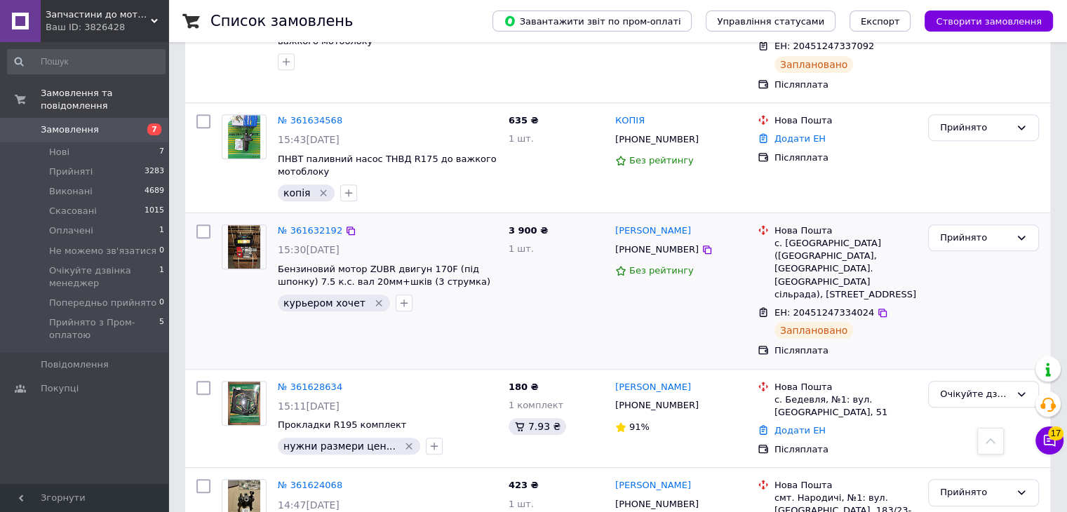
scroll to position [1053, 0]
